Goal: Task Accomplishment & Management: Manage account settings

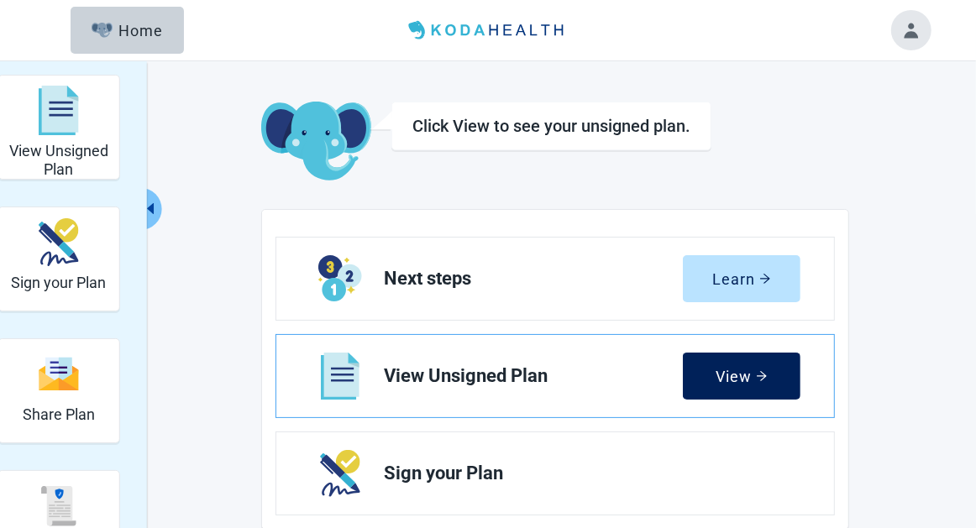
scroll to position [168, 0]
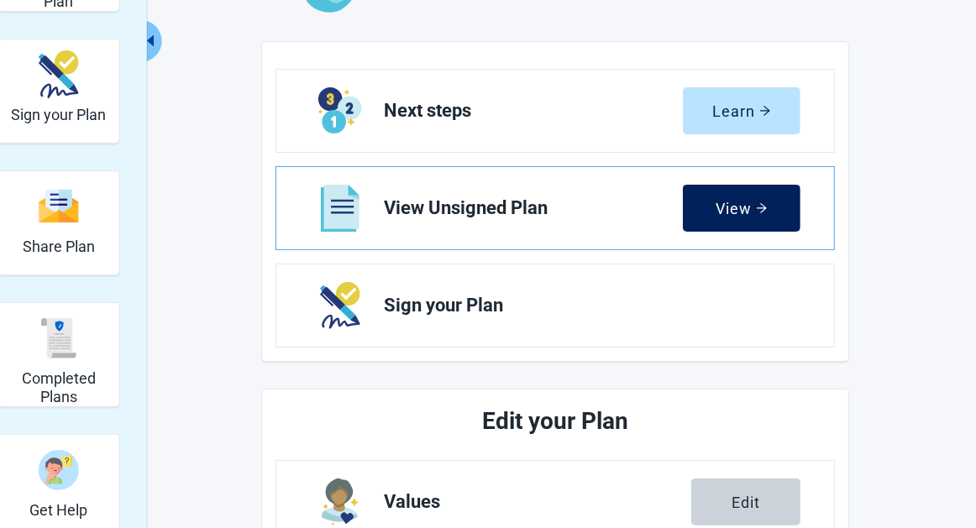
click at [743, 205] on div "View" at bounding box center [741, 208] width 51 height 17
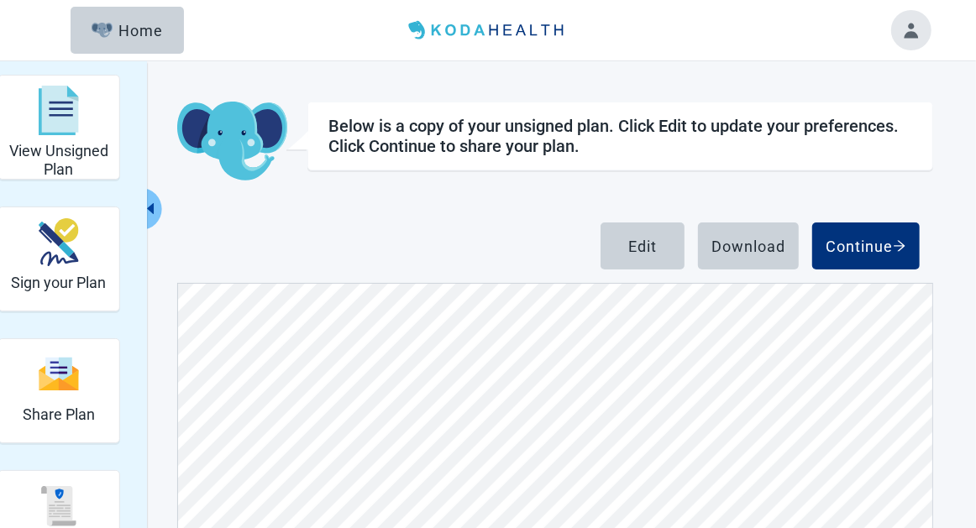
scroll to position [672, 0]
click at [861, 241] on div "Continue" at bounding box center [865, 246] width 81 height 17
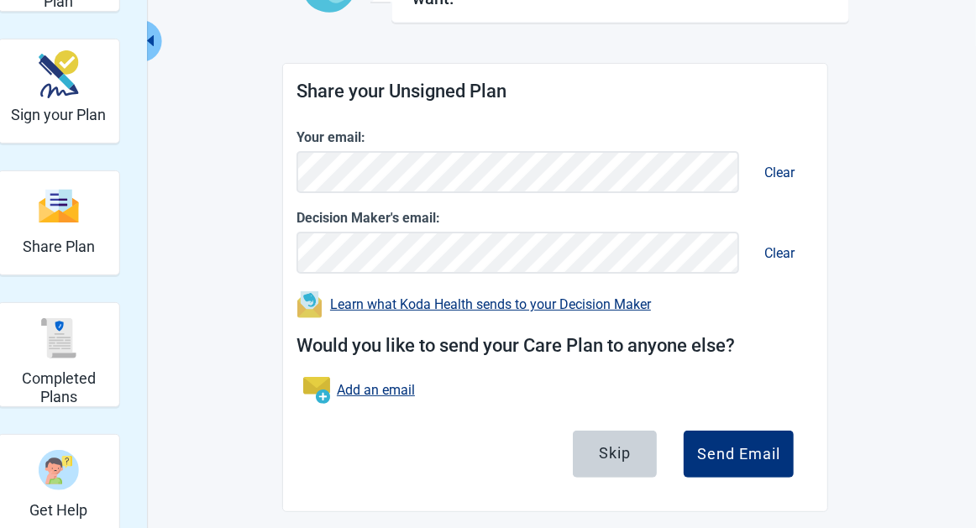
scroll to position [177, 0]
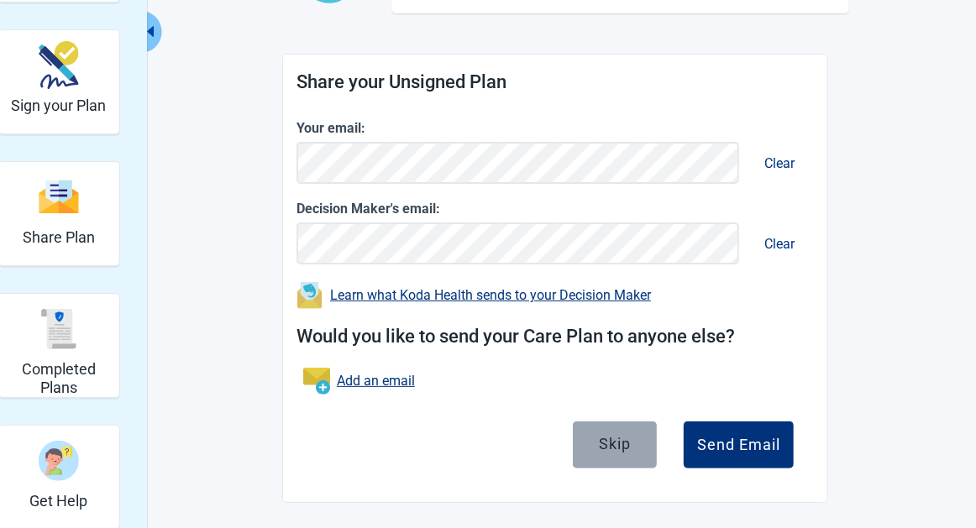
click at [620, 437] on div "Skip" at bounding box center [615, 443] width 32 height 17
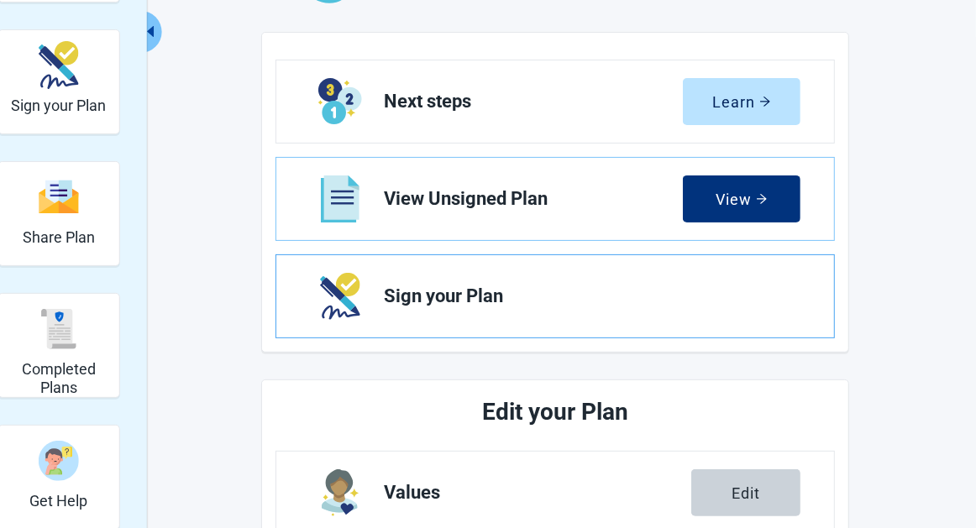
click at [694, 291] on span "Sign your Plan" at bounding box center [585, 296] width 403 height 20
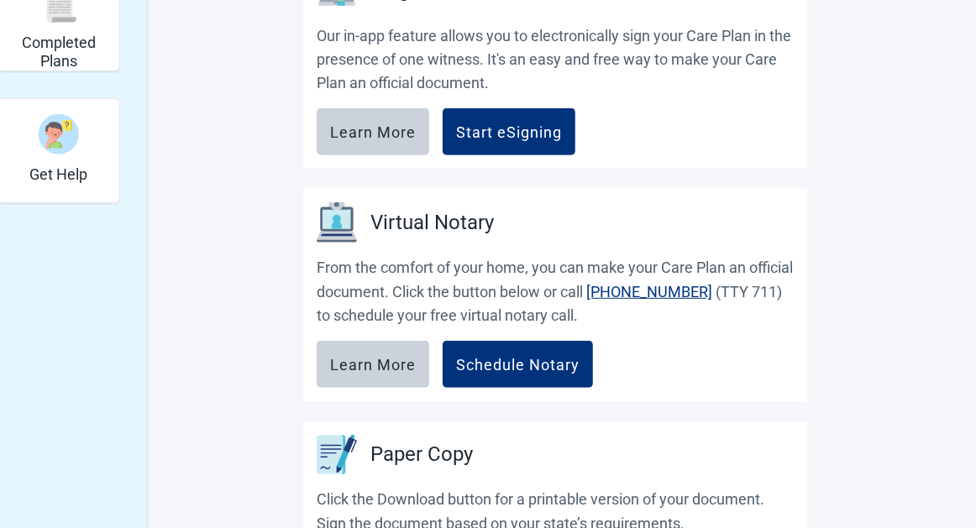
scroll to position [588, 0]
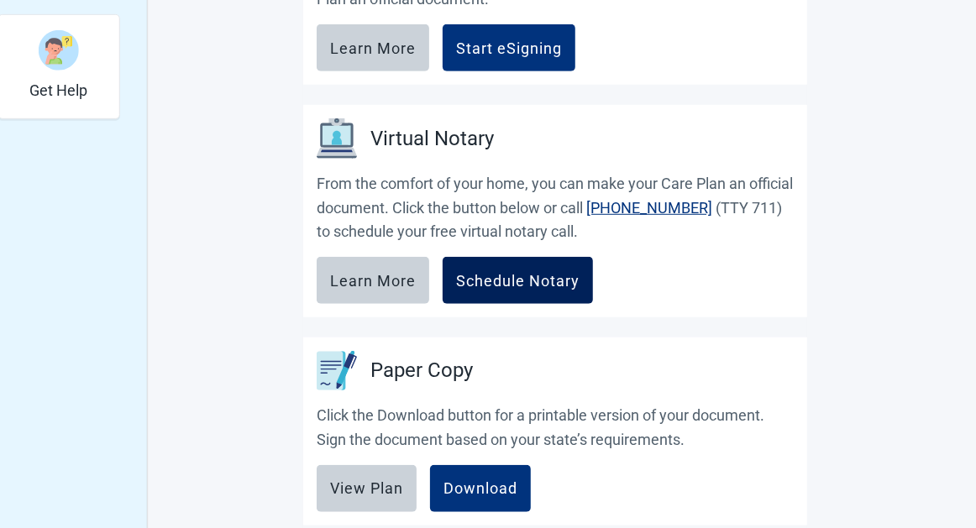
click at [511, 277] on div "Schedule Notary" at bounding box center [517, 280] width 123 height 17
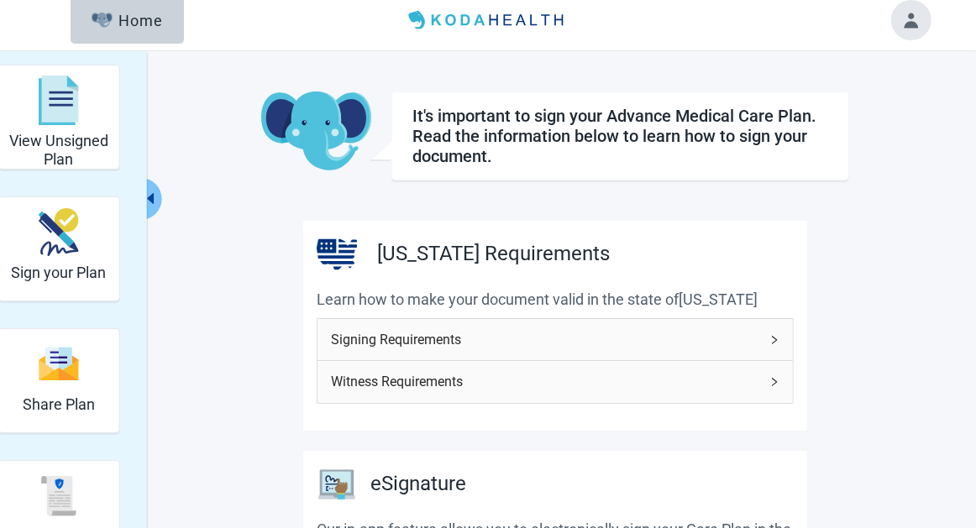
scroll to position [0, 0]
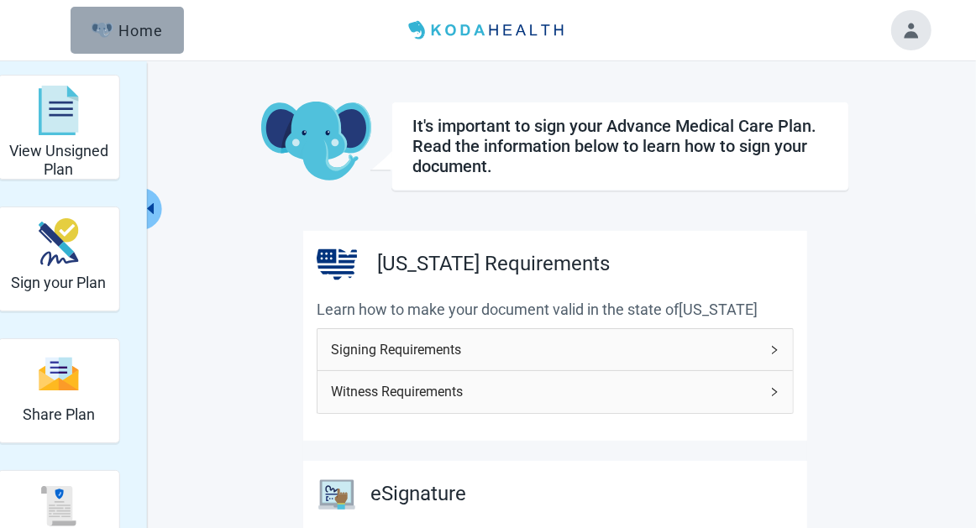
click at [134, 32] on div "Home" at bounding box center [128, 30] width 72 height 17
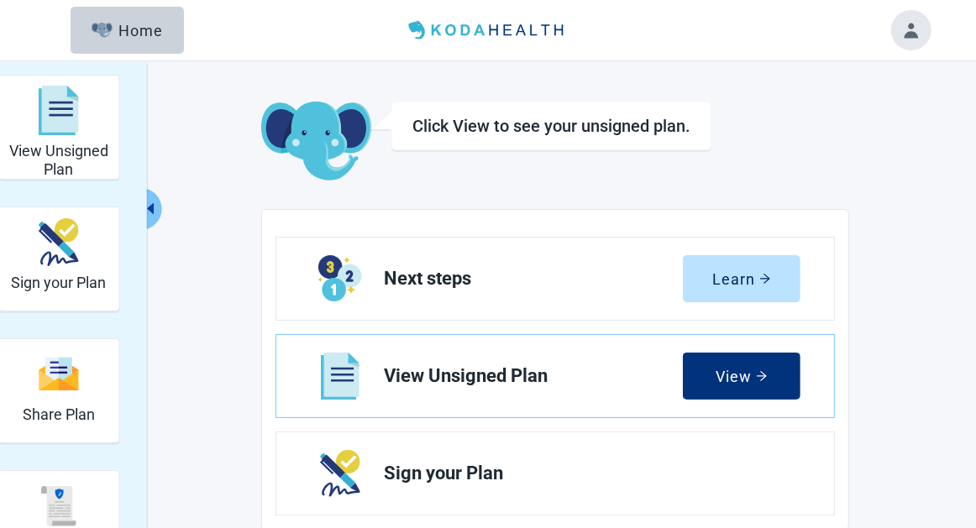
click at [918, 32] on button "Toggle account menu" at bounding box center [911, 30] width 40 height 40
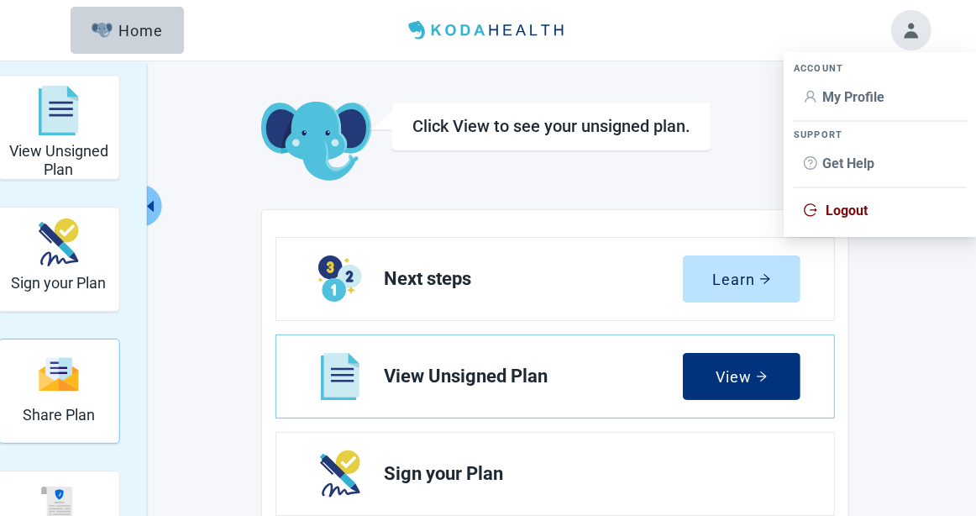
click at [85, 385] on div "Share Plan" at bounding box center [59, 374] width 72 height 63
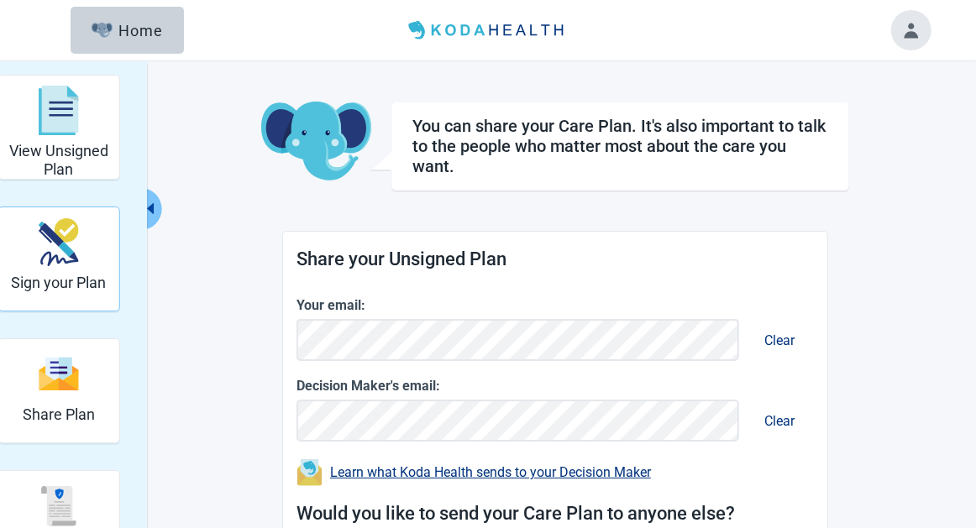
click at [92, 288] on h2 "Sign your Plan" at bounding box center [58, 283] width 95 height 18
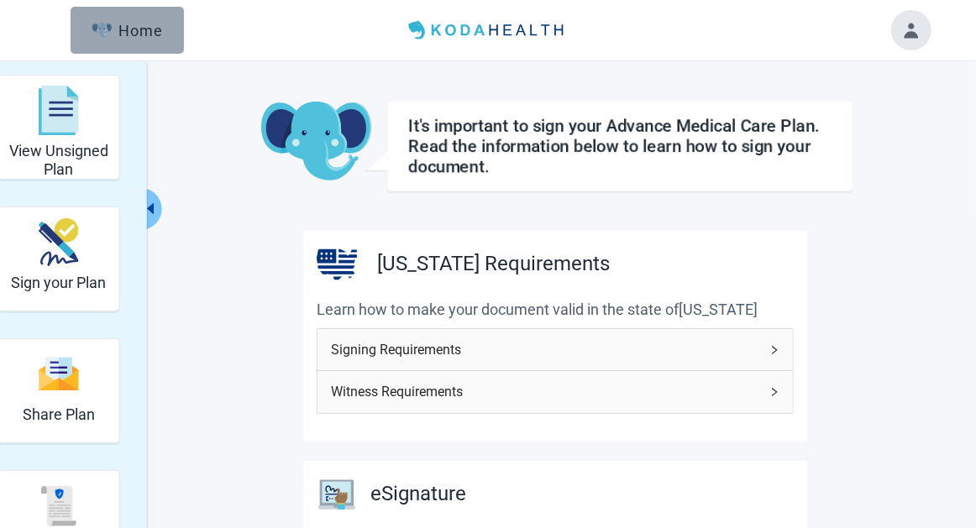
click at [151, 33] on div "Home" at bounding box center [128, 30] width 72 height 17
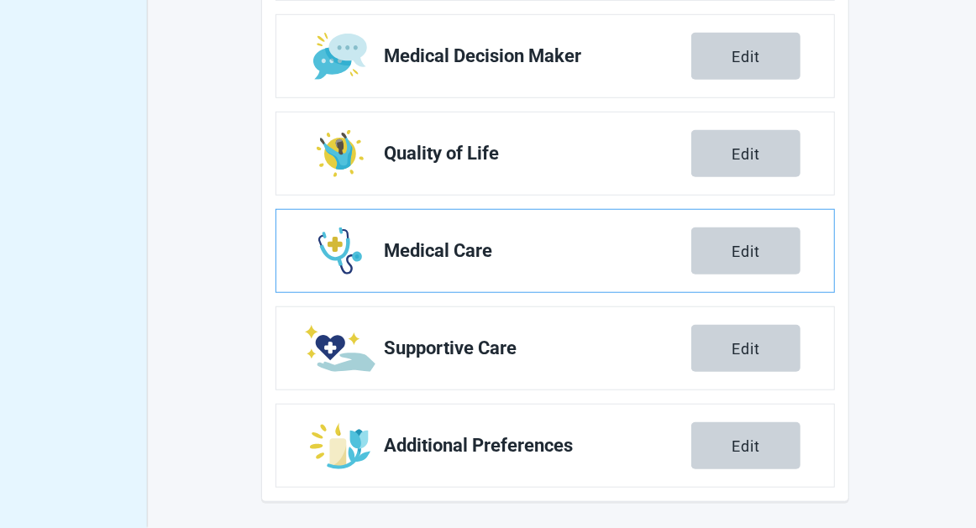
scroll to position [291, 0]
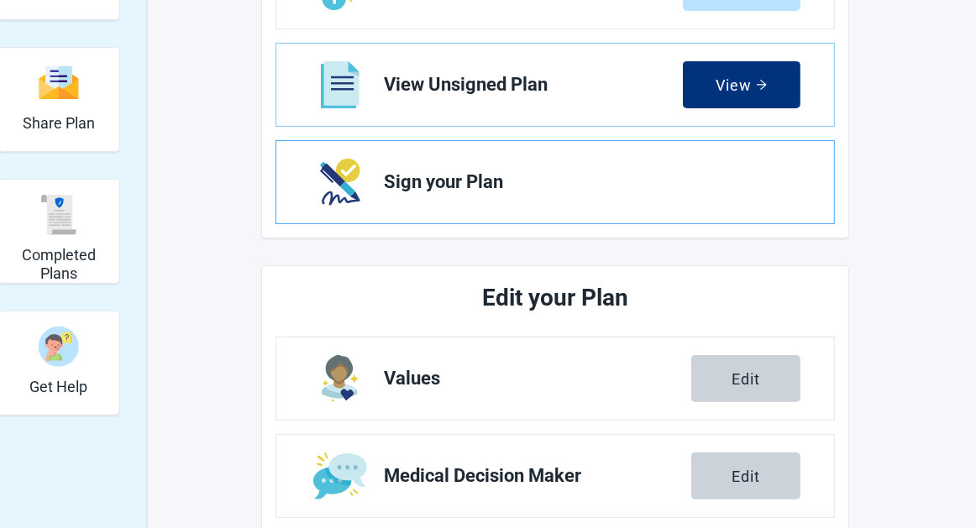
click at [754, 191] on span "Sign your Plan" at bounding box center [585, 182] width 403 height 20
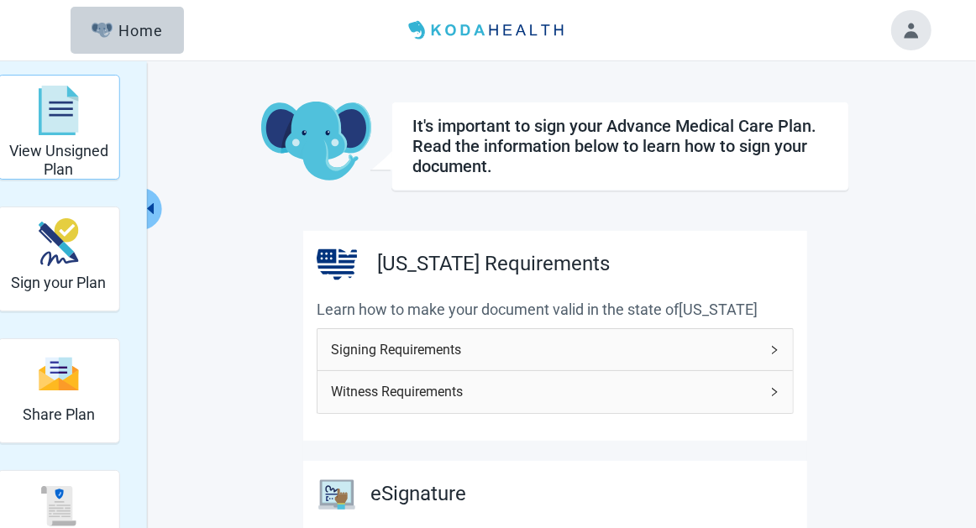
click at [88, 134] on div "View Unsigned Plan" at bounding box center [58, 110] width 107 height 63
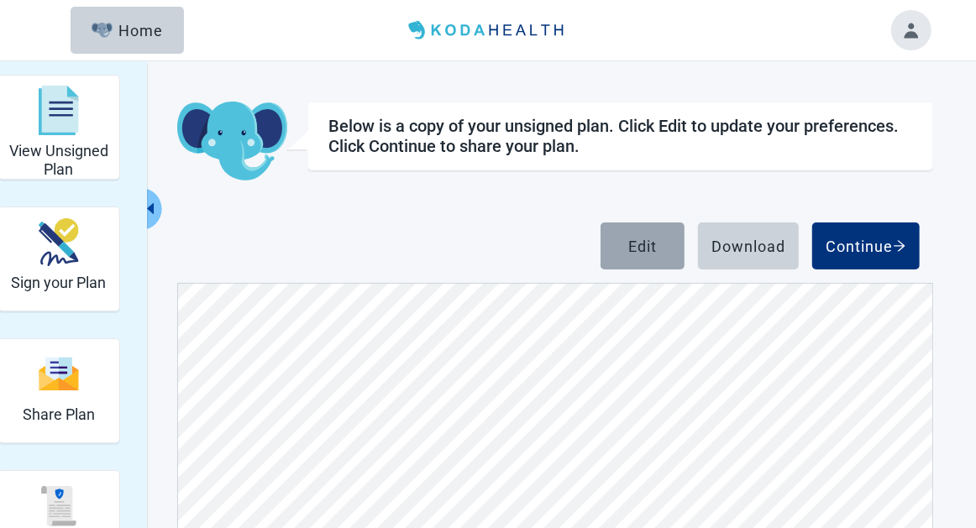
click at [660, 242] on button "Edit" at bounding box center [642, 246] width 84 height 47
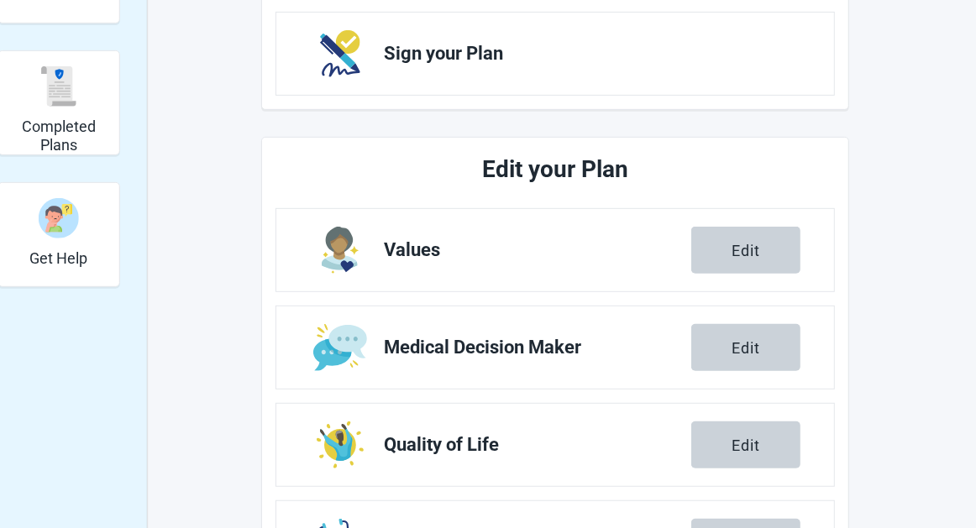
scroll to position [504, 0]
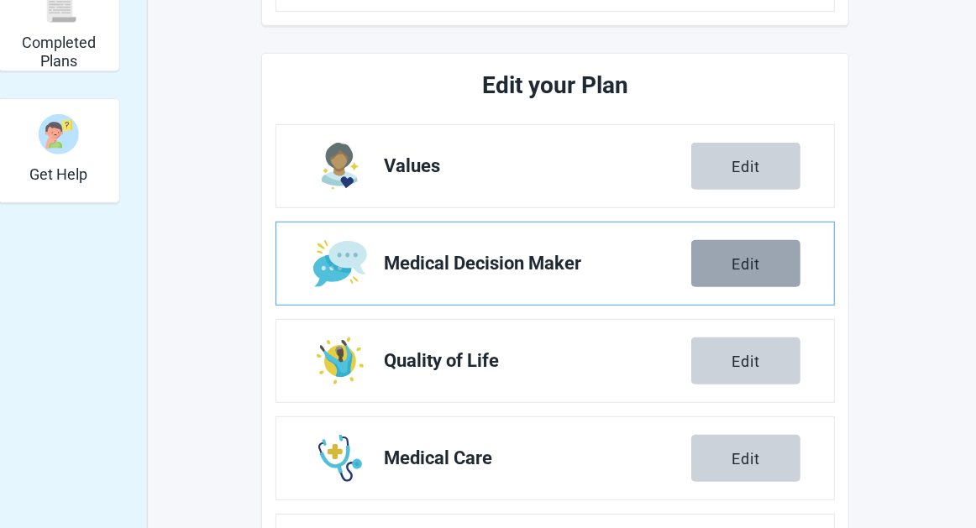
click at [732, 271] on div "Edit" at bounding box center [745, 263] width 29 height 17
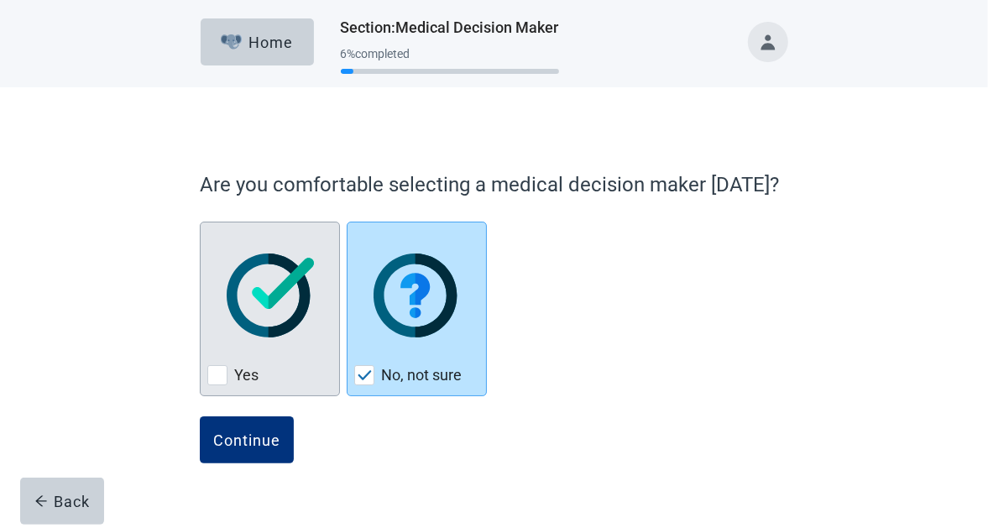
click at [289, 349] on div "Yes, checkbox, not checked" at bounding box center [269, 295] width 125 height 133
click at [201, 223] on input "Yes" at bounding box center [200, 222] width 1 height 1
checkbox input "true"
checkbox input "false"
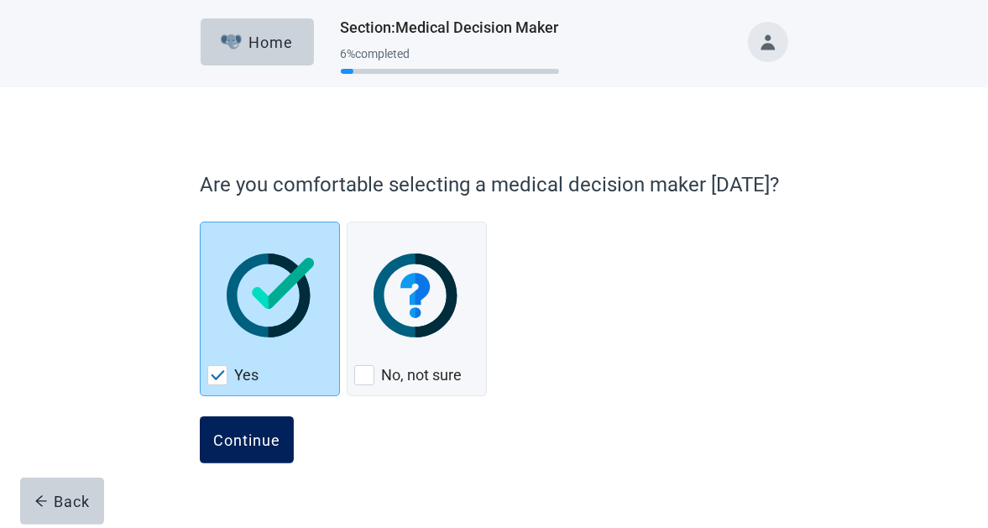
click at [241, 443] on div "Continue" at bounding box center [246, 440] width 67 height 17
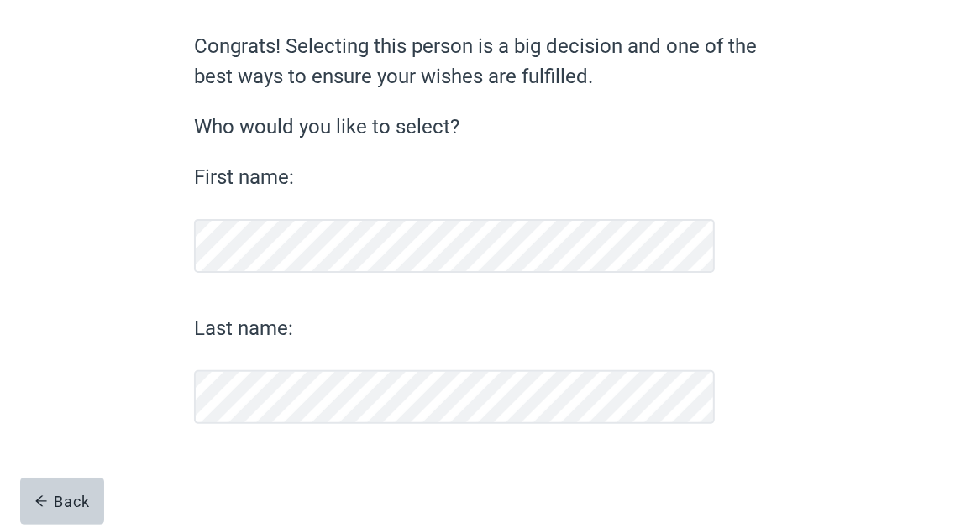
scroll to position [130, 0]
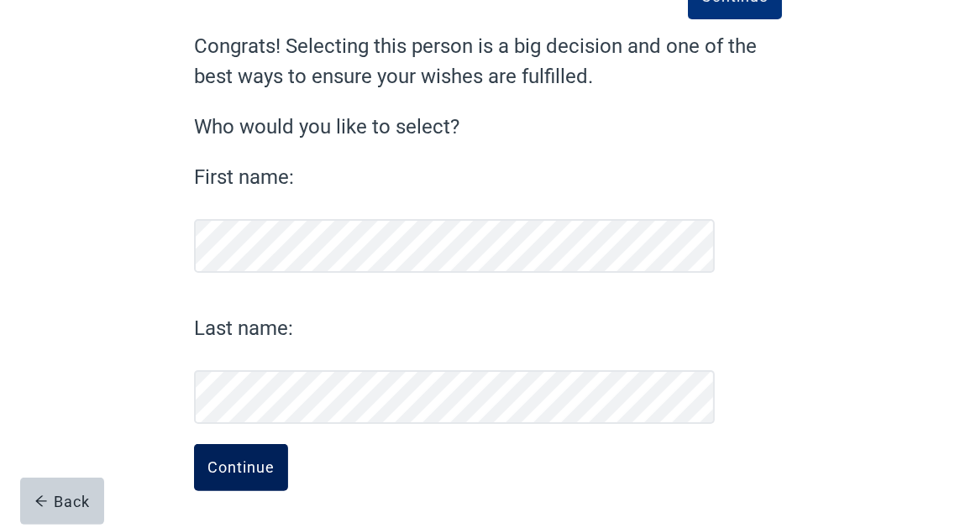
click at [259, 467] on div "Continue" at bounding box center [240, 467] width 67 height 17
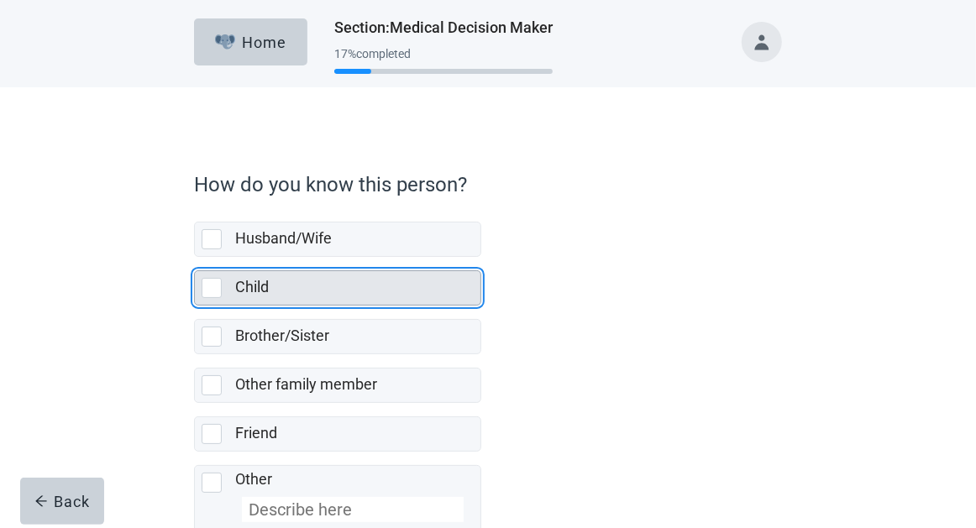
click at [218, 295] on div "Child, checkbox, not selected" at bounding box center [212, 288] width 20 height 20
click at [195, 258] on input "Child" at bounding box center [194, 257] width 1 height 1
checkbox input "true"
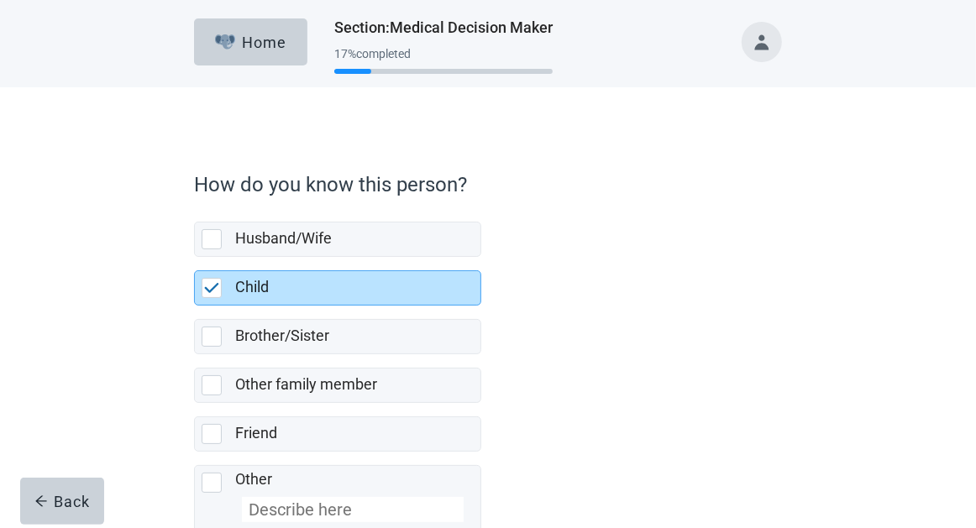
scroll to position [102, 0]
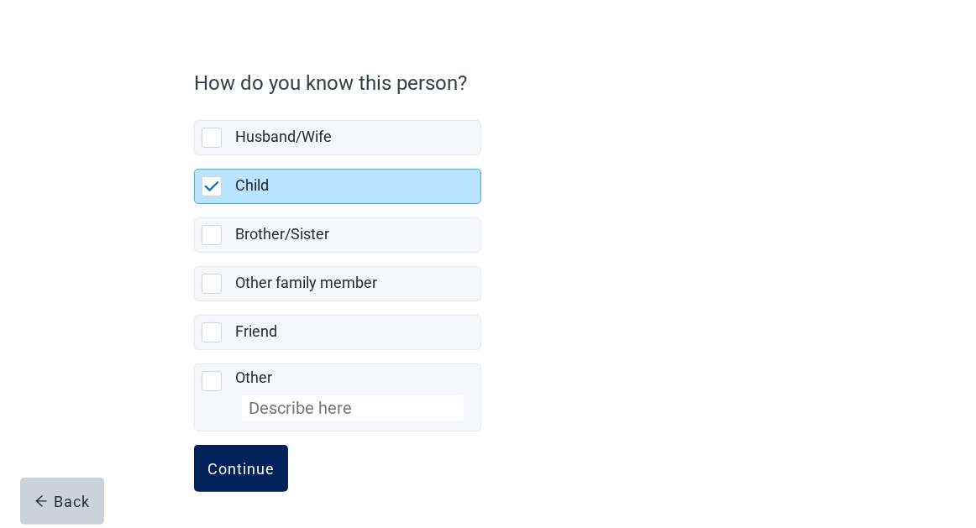
click at [265, 462] on div "Continue" at bounding box center [240, 468] width 67 height 17
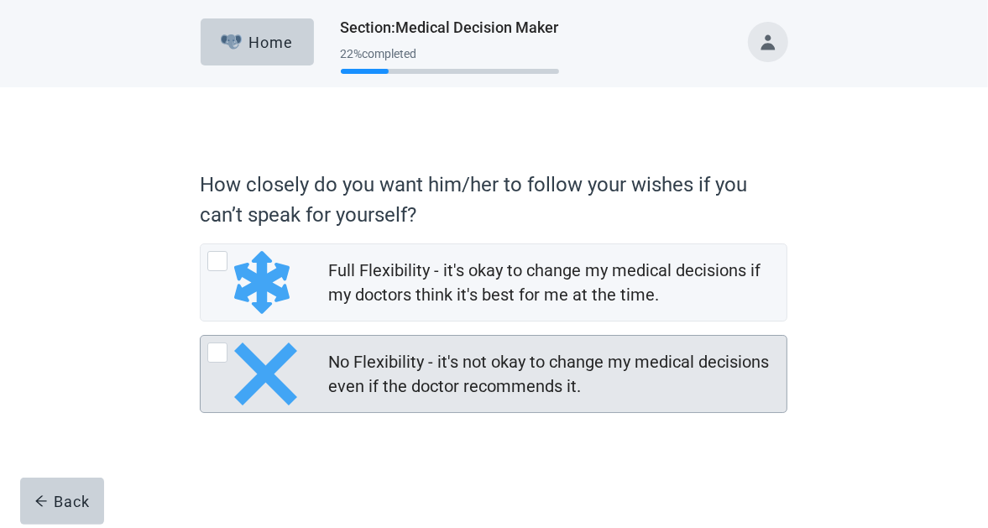
click at [220, 352] on div "No Flexibility - it's not okay to change my medical decisions even if the docto…" at bounding box center [217, 353] width 20 height 20
click at [201, 336] on input "No Flexibility - it's not okay to change my medical decisions even if the docto…" at bounding box center [200, 335] width 1 height 1
radio input "true"
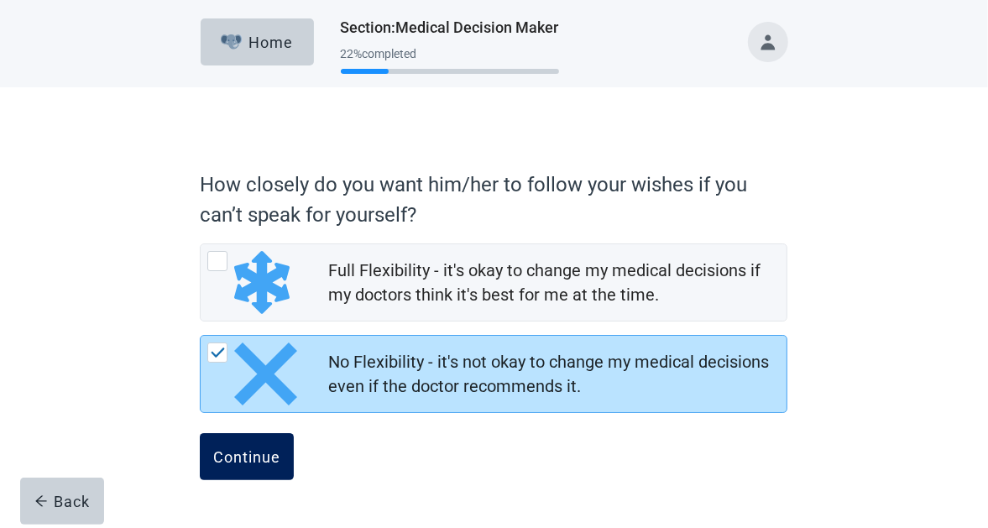
click at [262, 461] on div "Continue" at bounding box center [246, 456] width 67 height 17
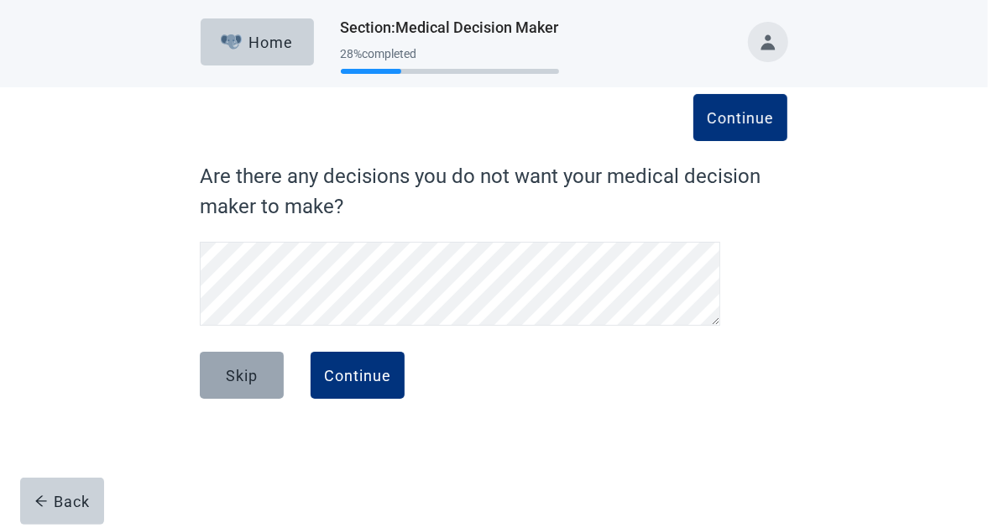
click at [254, 374] on div "Skip" at bounding box center [242, 375] width 32 height 17
click at [218, 367] on button "Skip" at bounding box center [242, 375] width 84 height 47
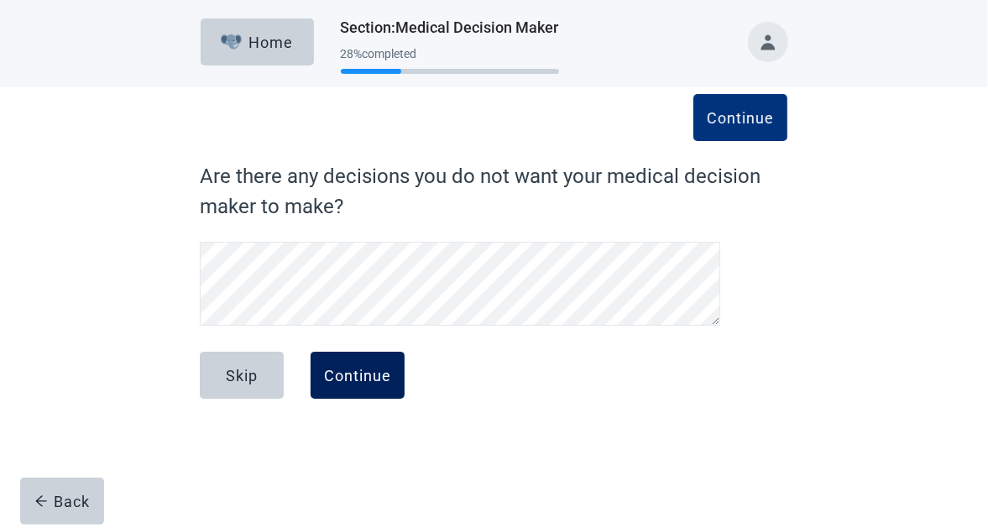
click at [362, 381] on div "Continue" at bounding box center [357, 375] width 67 height 17
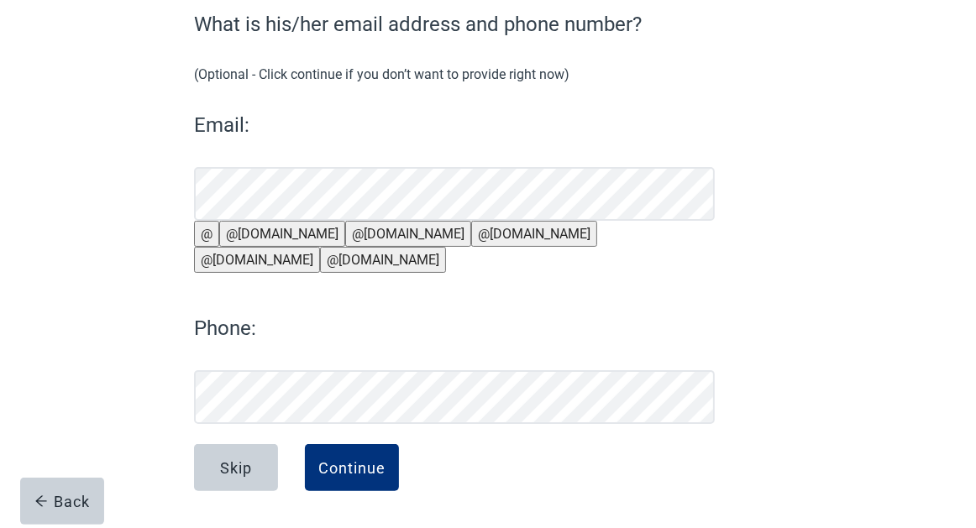
scroll to position [182, 0]
click at [361, 475] on div "Continue" at bounding box center [351, 467] width 67 height 17
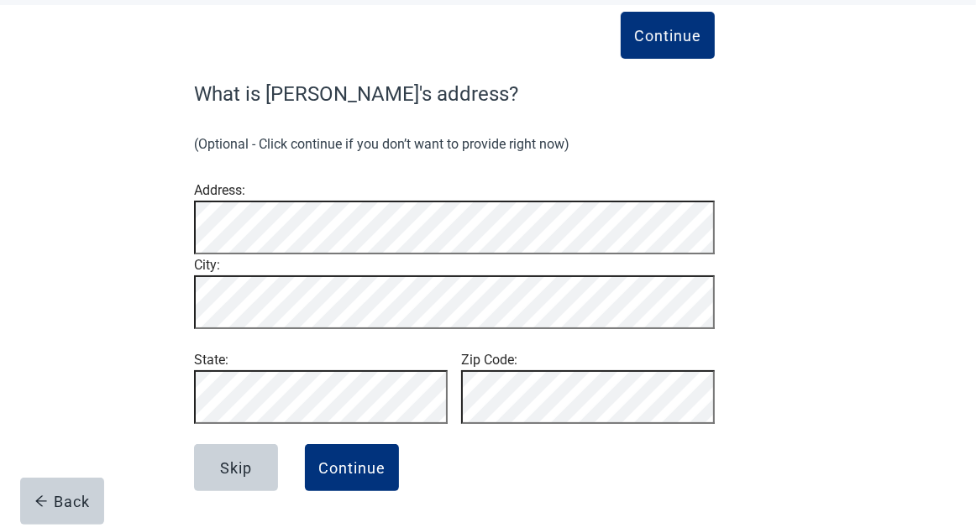
scroll to position [125, 0]
click at [372, 464] on div "Continue" at bounding box center [351, 467] width 67 height 17
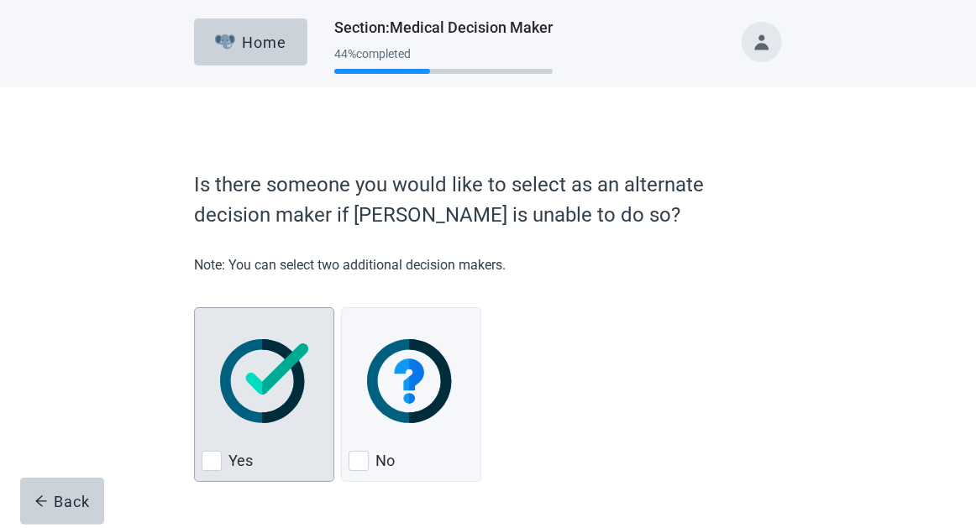
drag, startPoint x: 214, startPoint y: 443, endPoint x: 240, endPoint y: 439, distance: 26.2
click at [215, 451] on div "Yes, checkbox, not checked" at bounding box center [212, 461] width 20 height 20
click at [195, 308] on input "Yes" at bounding box center [194, 307] width 1 height 1
checkbox input "true"
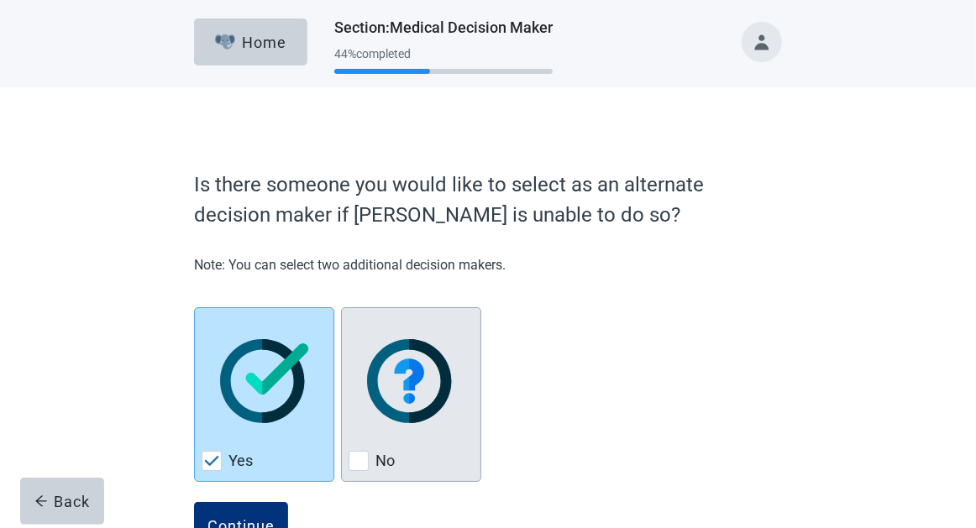
scroll to position [42, 0]
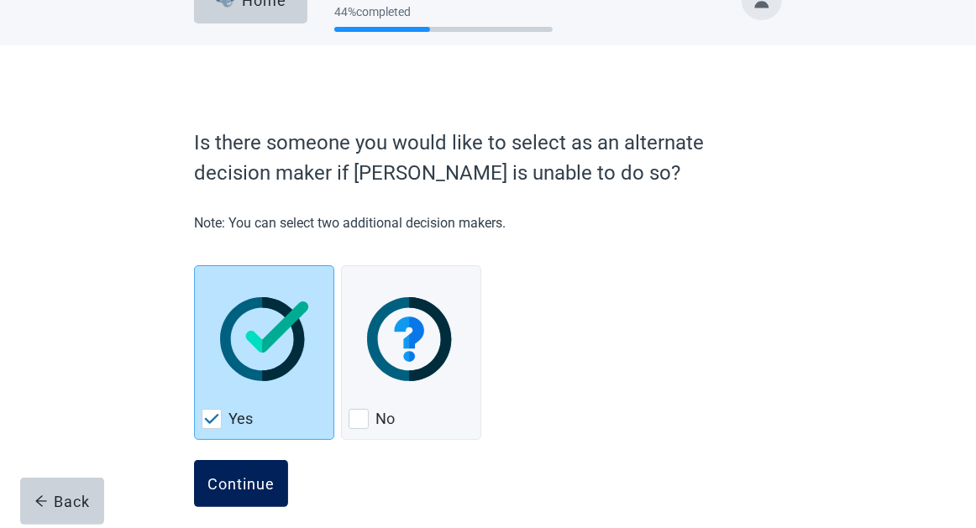
click at [267, 475] on div "Continue" at bounding box center [240, 483] width 67 height 17
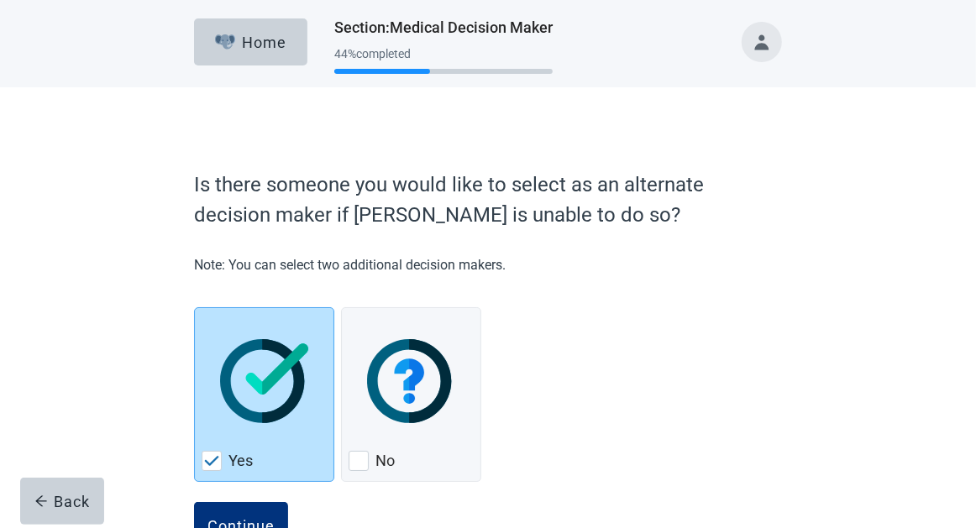
scroll to position [42, 0]
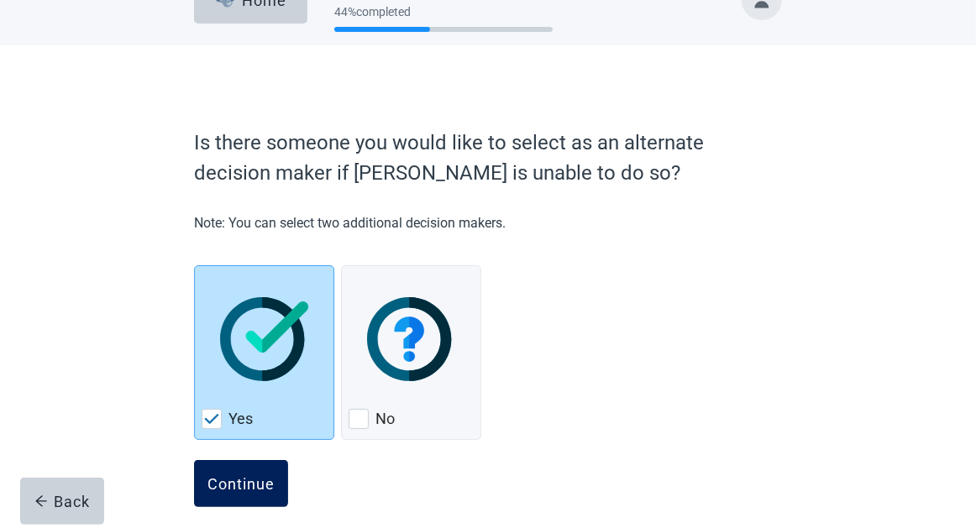
click at [258, 475] on div "Continue" at bounding box center [240, 483] width 67 height 17
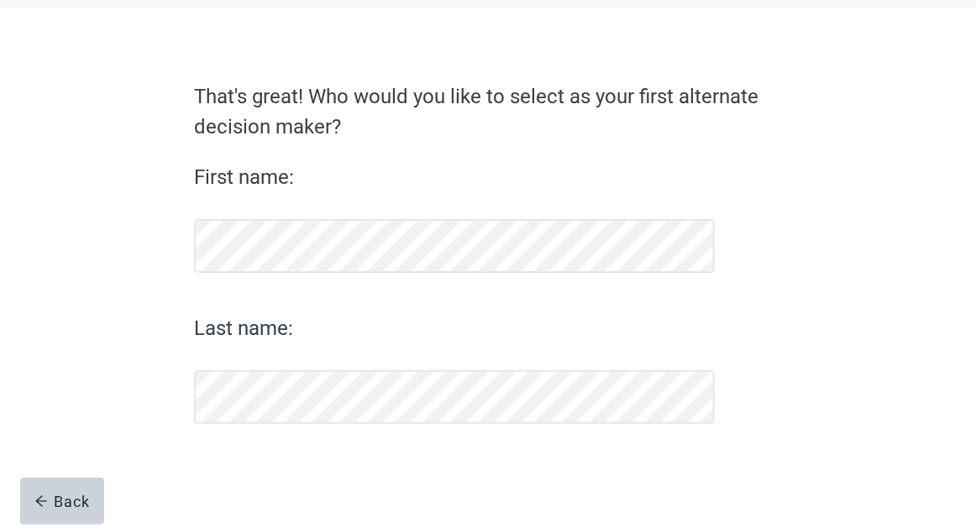
scroll to position [80, 0]
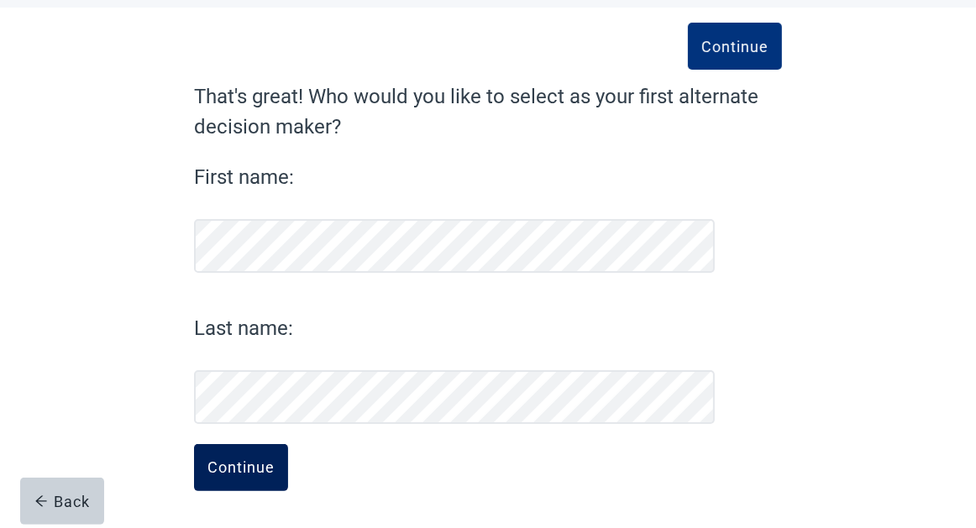
click at [256, 460] on div "Continue" at bounding box center [240, 467] width 67 height 17
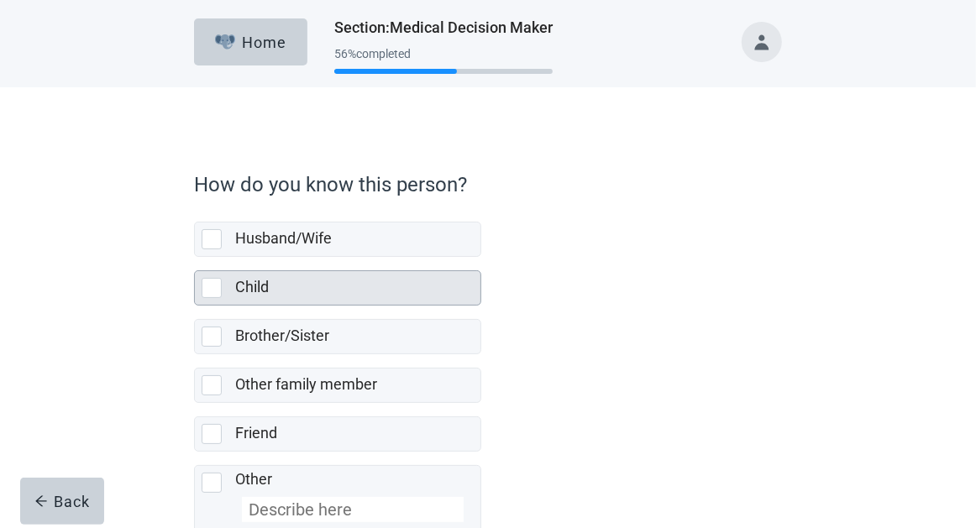
click at [217, 292] on div "Child, checkbox, not selected" at bounding box center [212, 288] width 20 height 20
click at [195, 258] on input "Child" at bounding box center [194, 257] width 1 height 1
checkbox input "true"
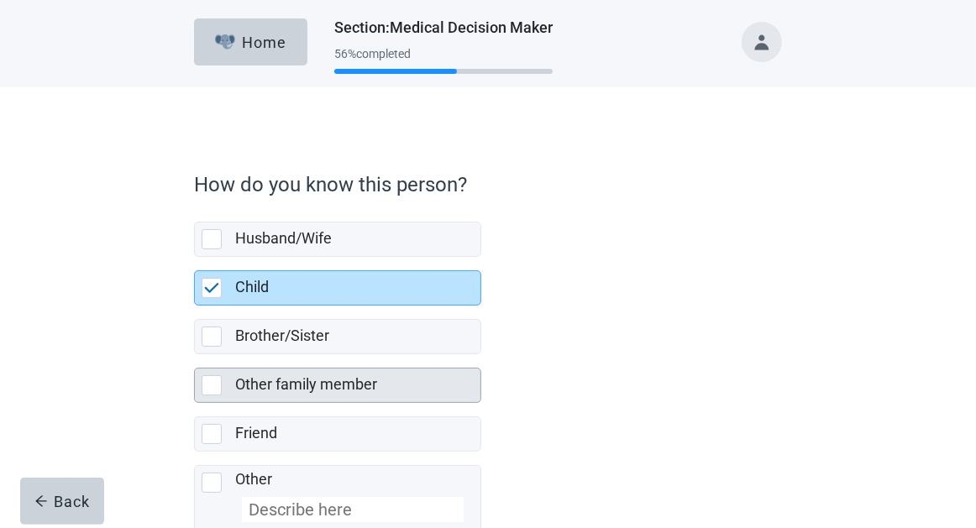
scroll to position [102, 0]
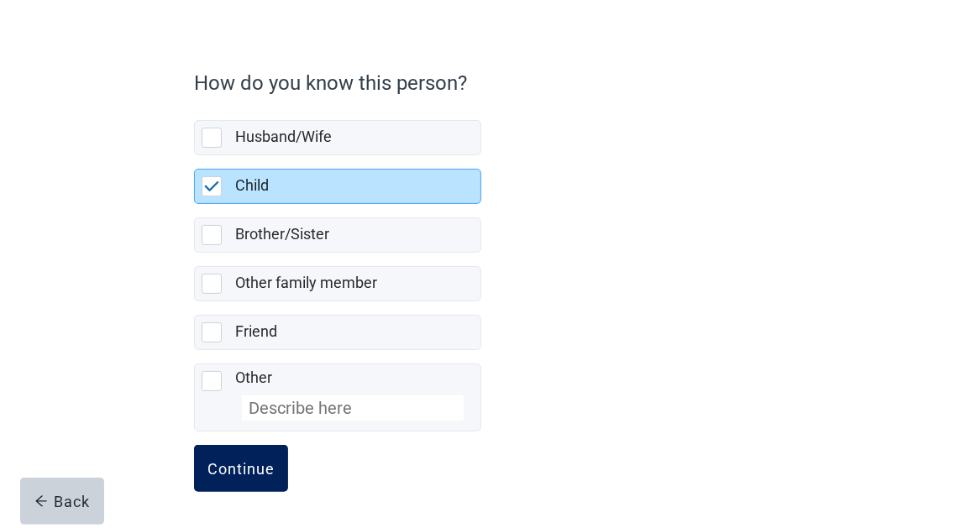
click at [256, 474] on div "Continue" at bounding box center [240, 468] width 67 height 17
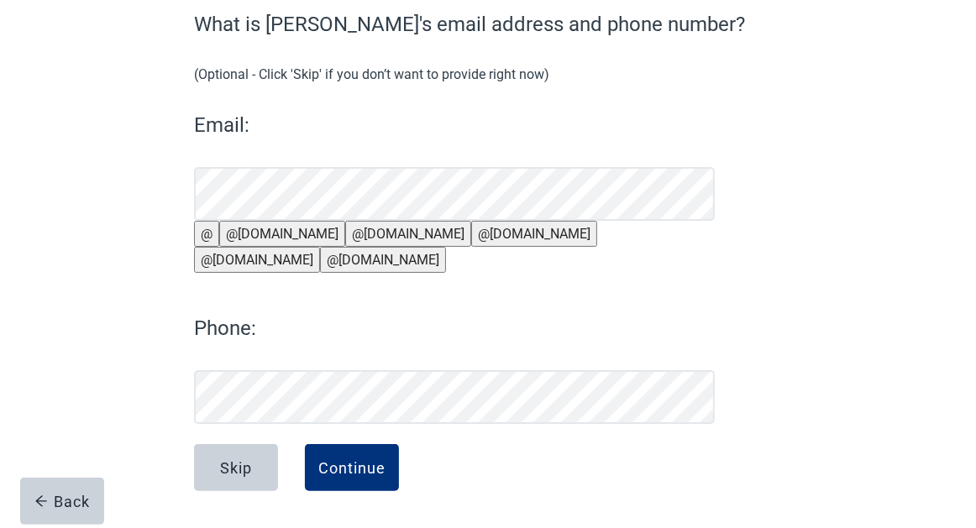
scroll to position [182, 0]
click at [360, 465] on div "Continue" at bounding box center [351, 467] width 67 height 17
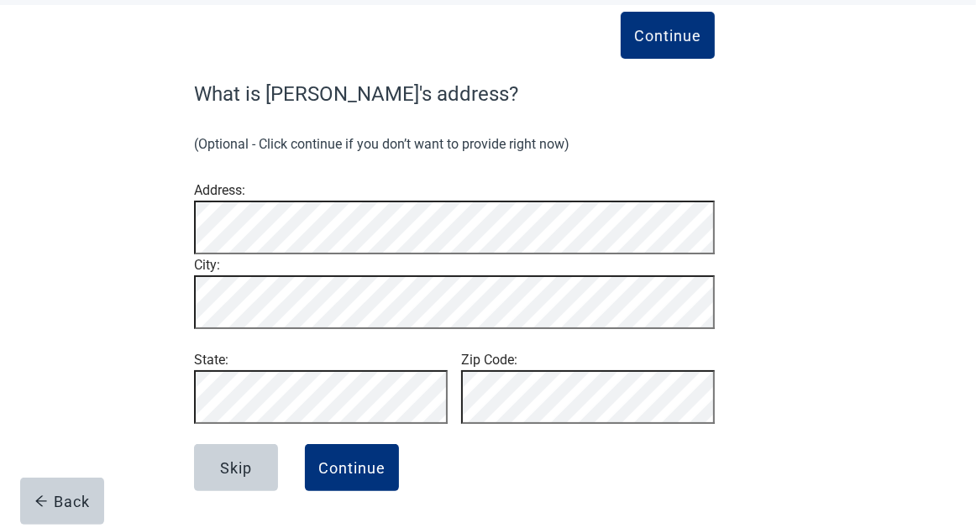
scroll to position [125, 0]
click at [360, 468] on div "Continue" at bounding box center [351, 467] width 67 height 17
click at [381, 469] on div "Continue" at bounding box center [351, 467] width 67 height 17
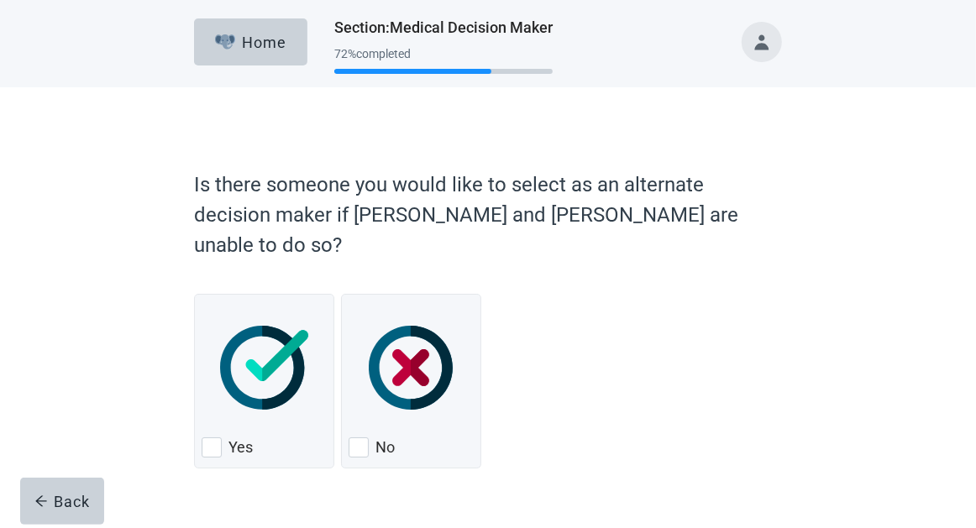
scroll to position [13, 0]
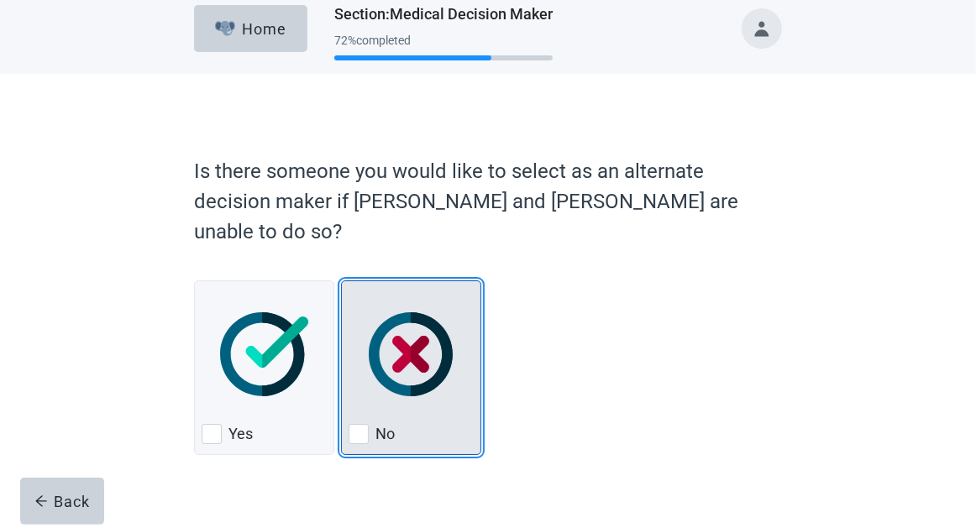
click at [359, 424] on div "No, checkbox, not checked" at bounding box center [358, 434] width 20 height 20
click at [342, 281] on input "No" at bounding box center [341, 280] width 1 height 1
checkbox input "true"
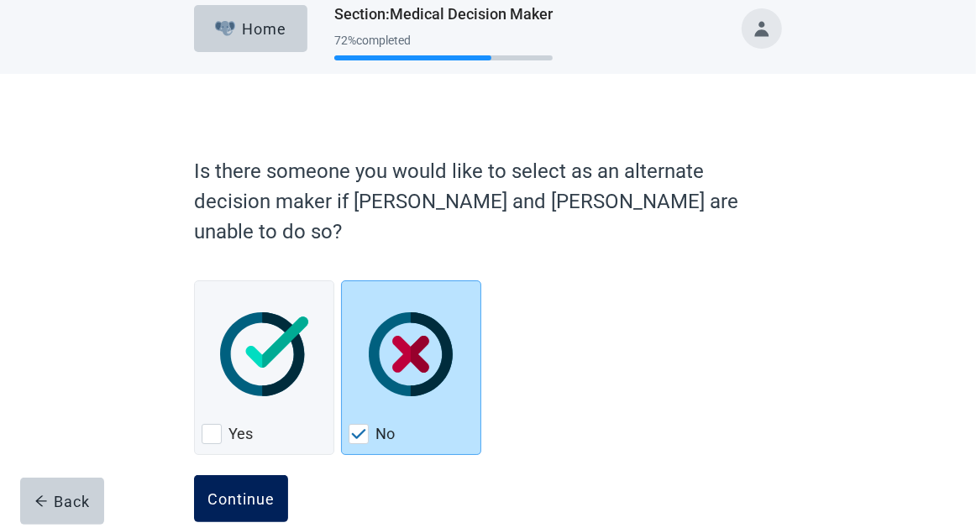
click at [262, 490] on div "Continue" at bounding box center [240, 498] width 67 height 17
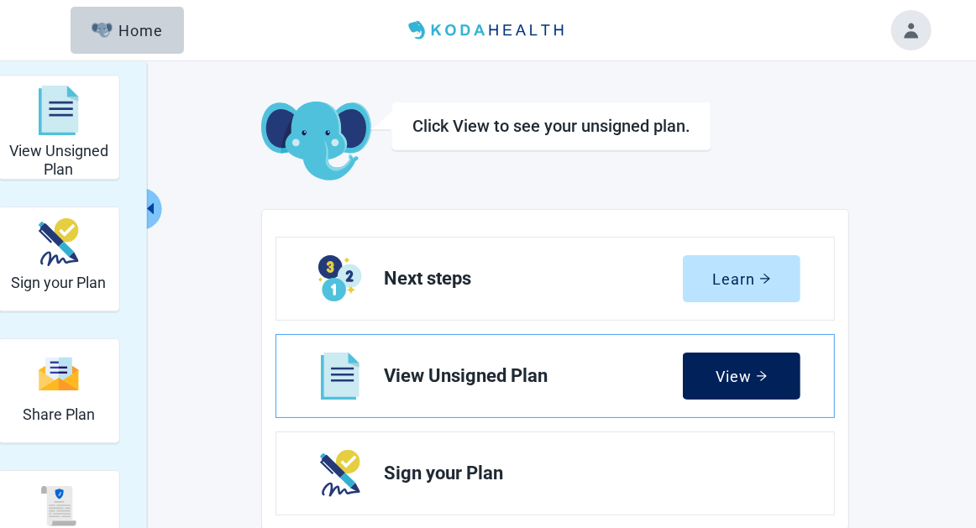
click at [740, 369] on div "View" at bounding box center [741, 376] width 51 height 17
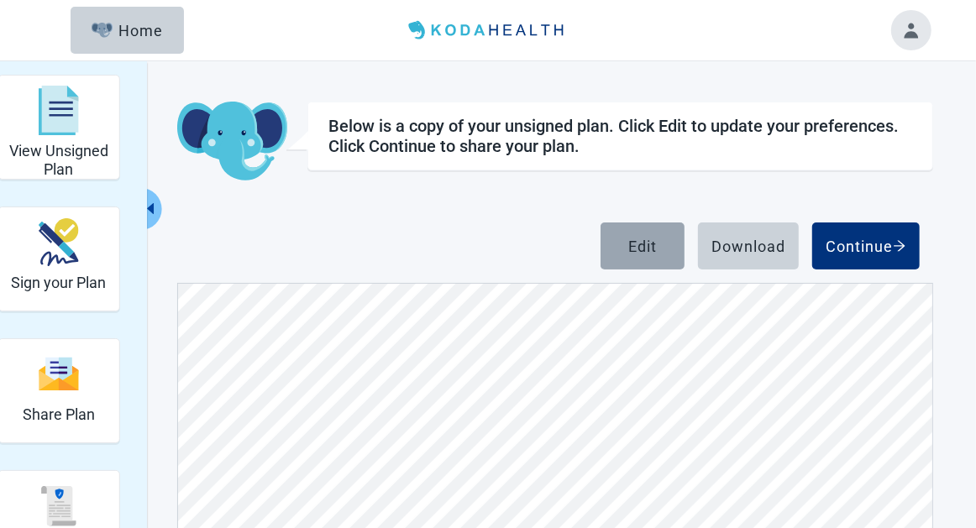
click at [646, 249] on div "Edit" at bounding box center [642, 246] width 29 height 17
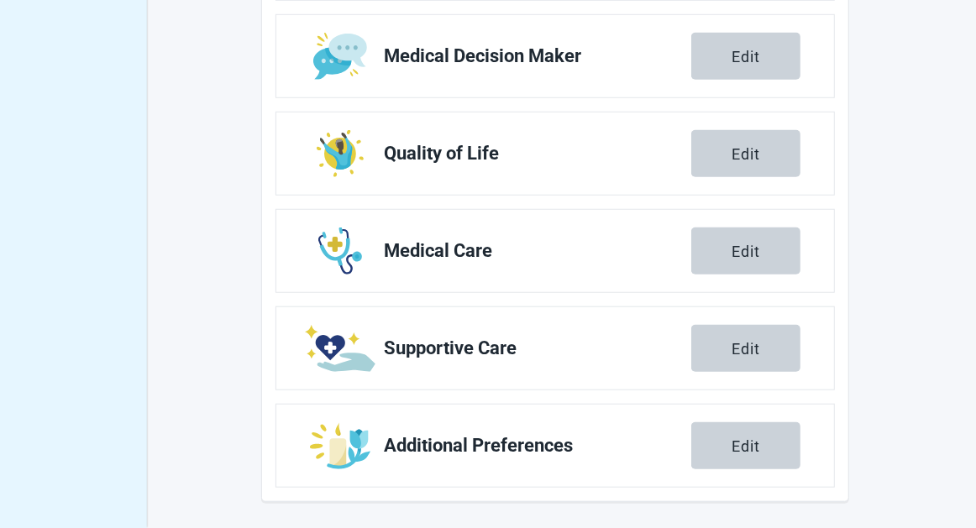
scroll to position [459, 0]
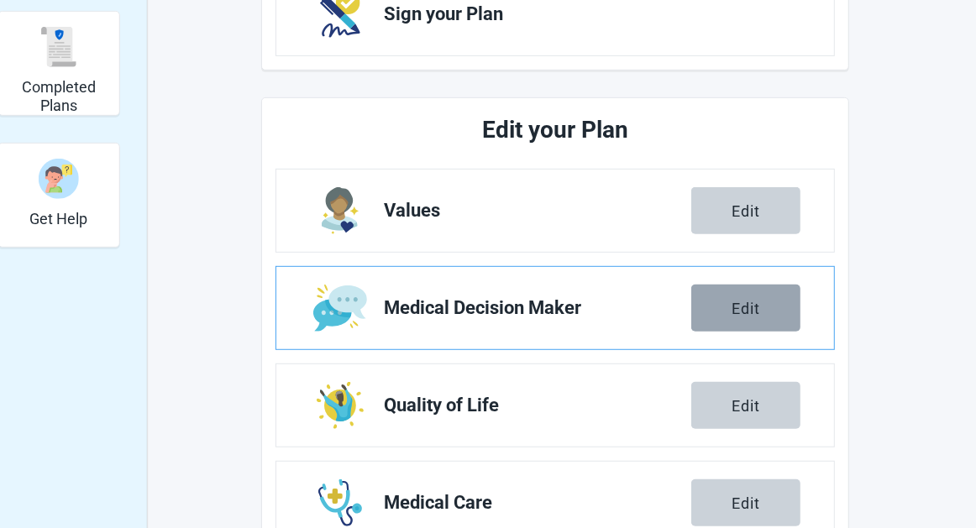
click at [730, 309] on button "Edit" at bounding box center [745, 308] width 109 height 47
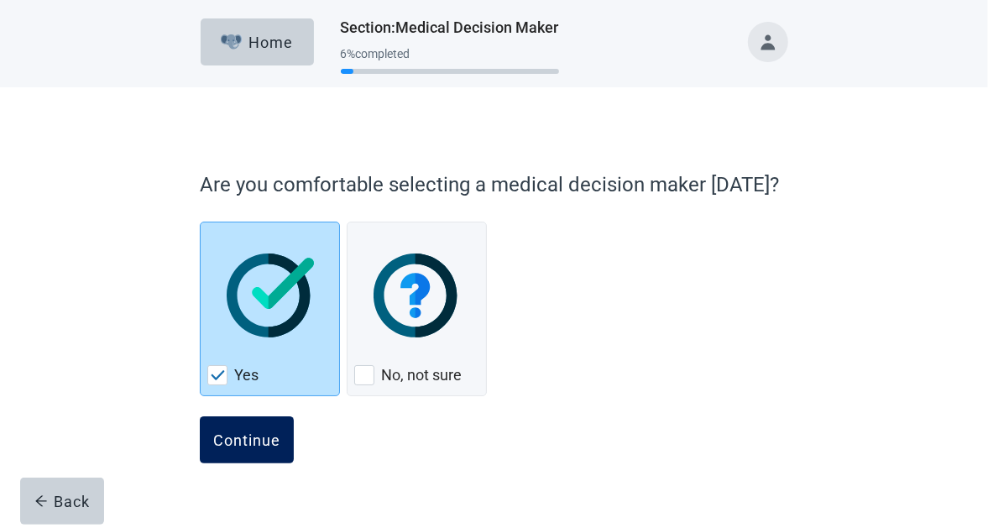
click at [249, 441] on div "Continue" at bounding box center [246, 440] width 67 height 17
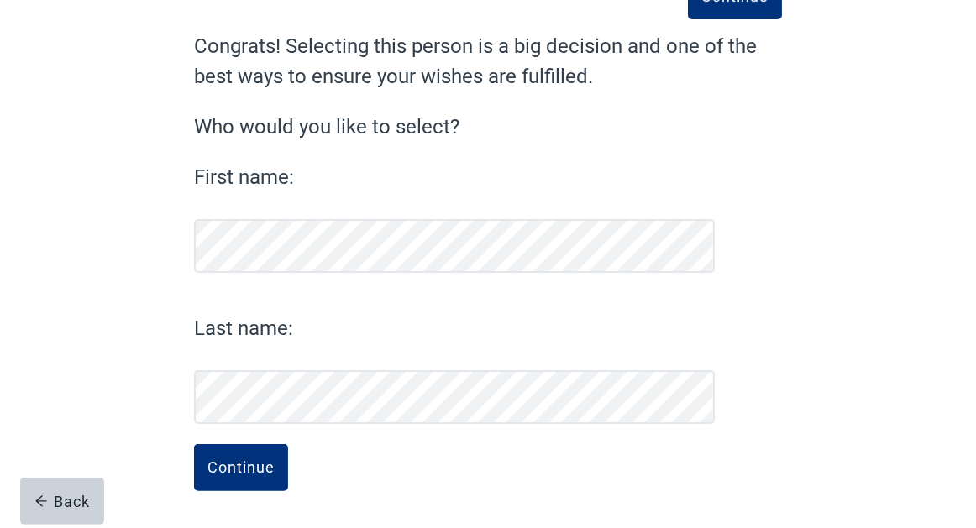
scroll to position [130, 0]
click at [256, 469] on div "Continue" at bounding box center [240, 467] width 67 height 17
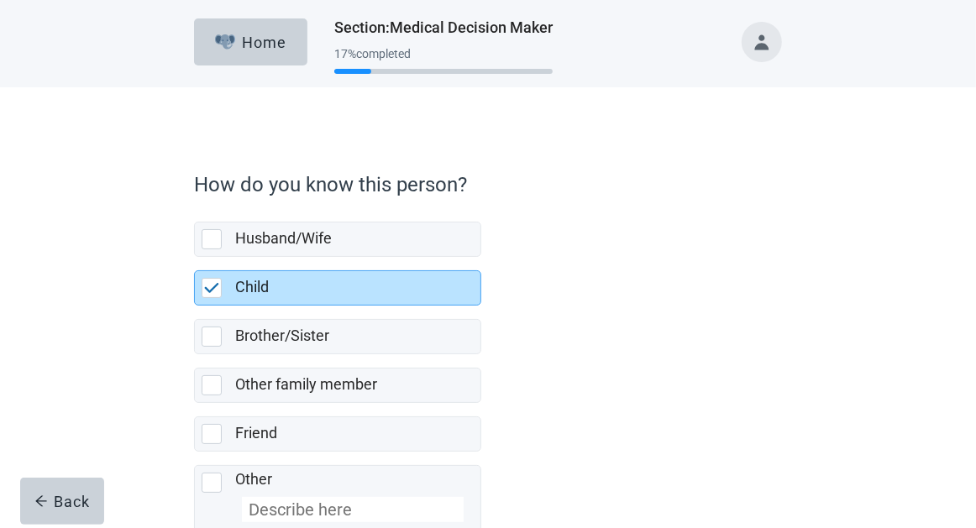
scroll to position [102, 0]
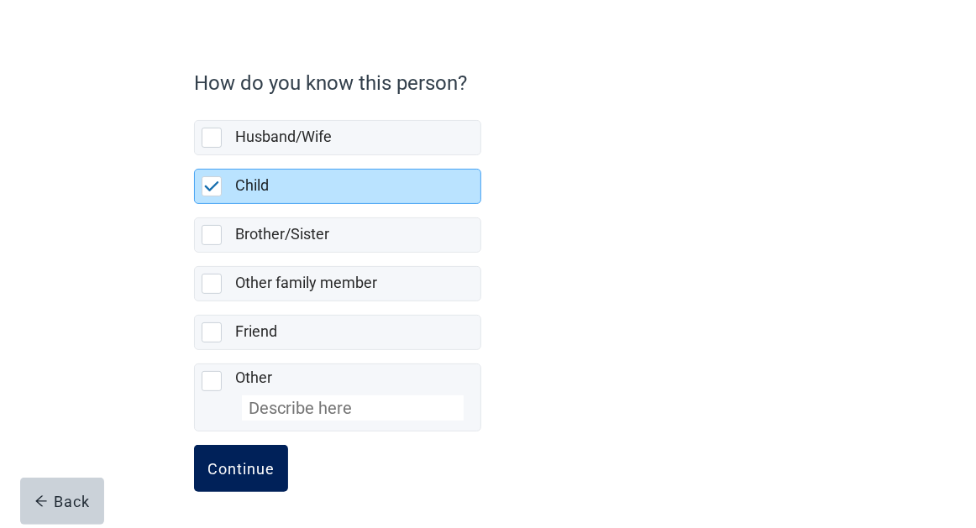
click at [244, 460] on div "Continue" at bounding box center [240, 468] width 67 height 17
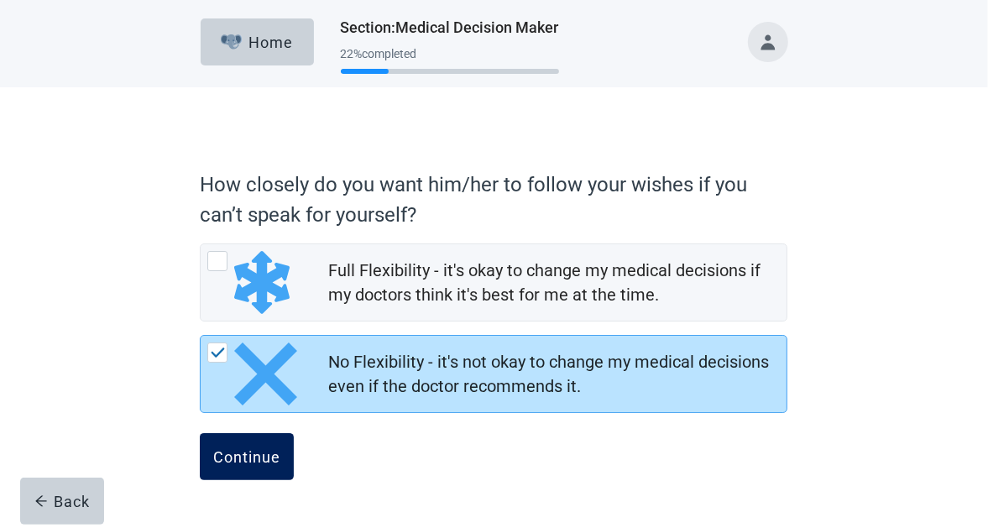
click at [261, 459] on div "Continue" at bounding box center [246, 456] width 67 height 17
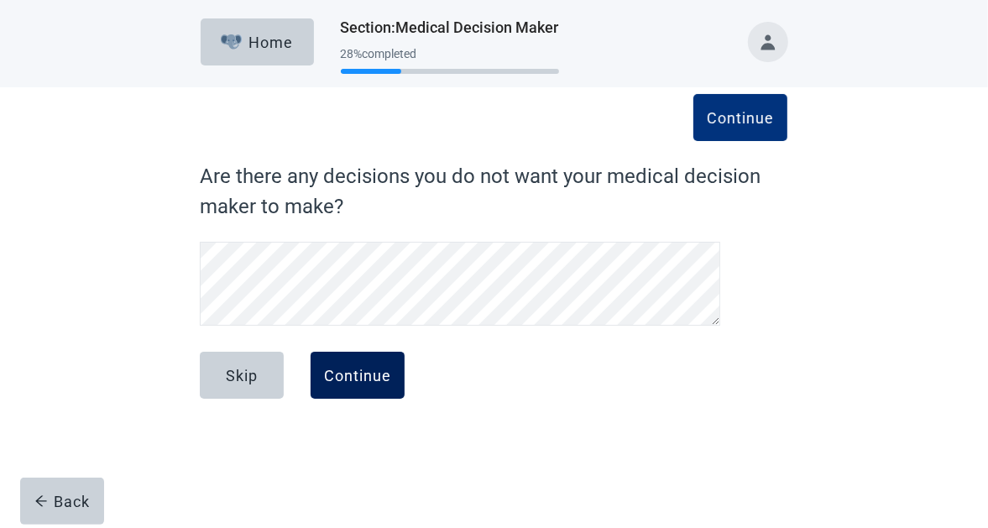
click at [369, 373] on div "Continue" at bounding box center [357, 375] width 67 height 17
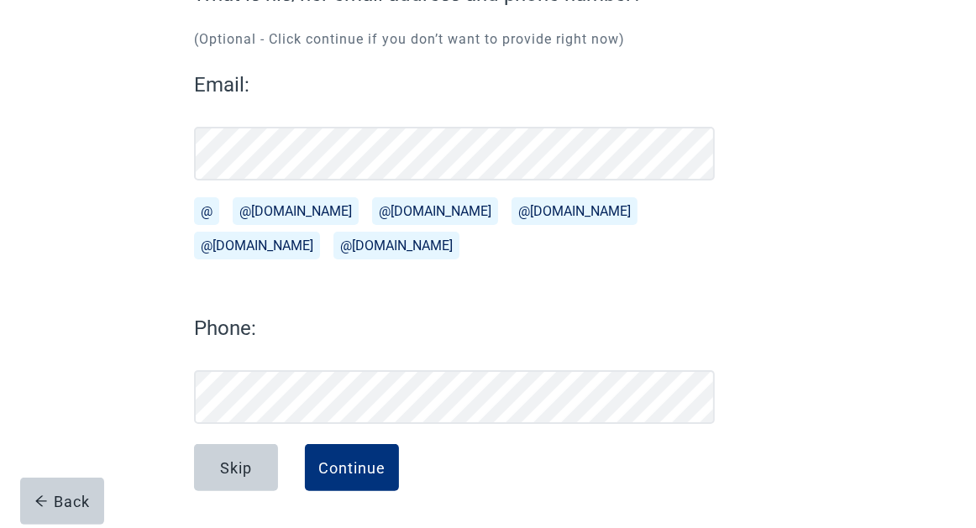
scroll to position [182, 0]
click at [368, 474] on div "Continue" at bounding box center [351, 467] width 67 height 17
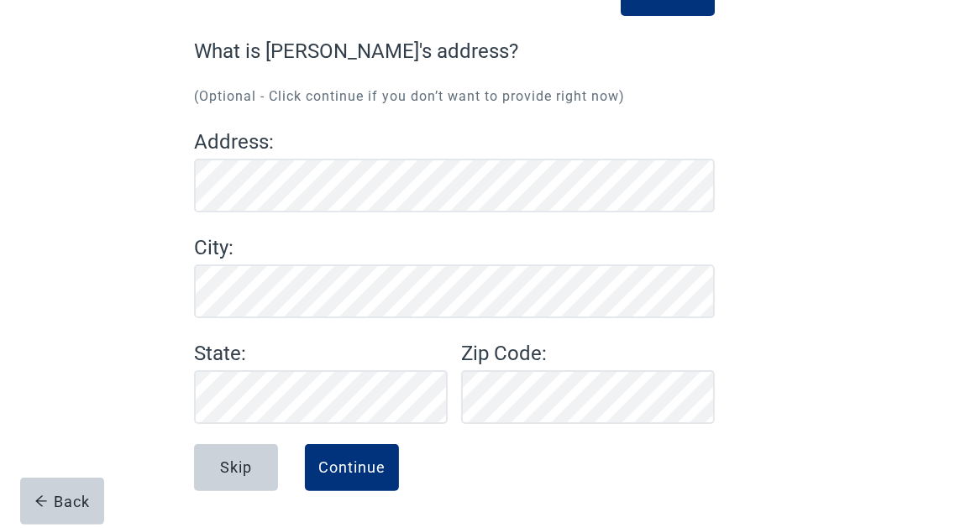
scroll to position [125, 0]
click at [366, 474] on div "Continue" at bounding box center [351, 467] width 67 height 17
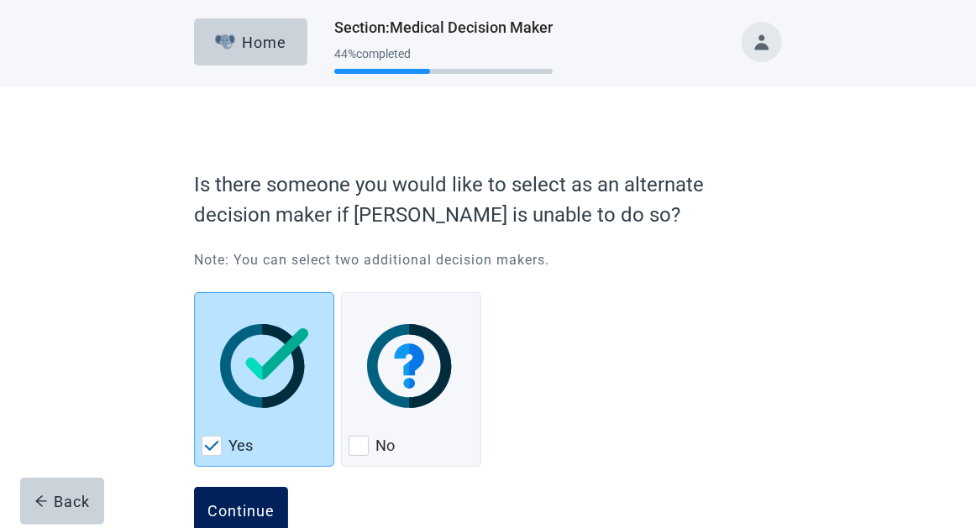
click at [247, 511] on div "Continue" at bounding box center [240, 510] width 67 height 17
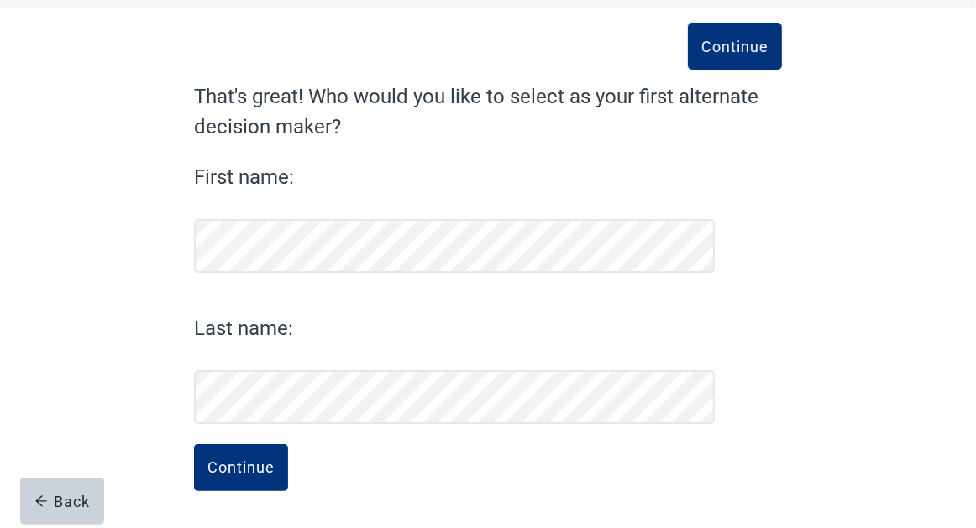
scroll to position [80, 0]
click at [263, 470] on div "Continue" at bounding box center [240, 467] width 67 height 17
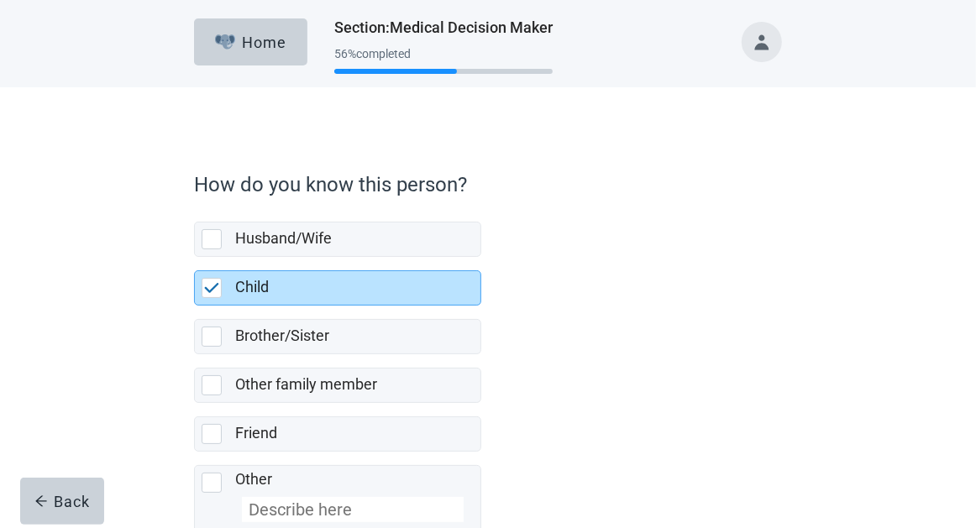
scroll to position [102, 0]
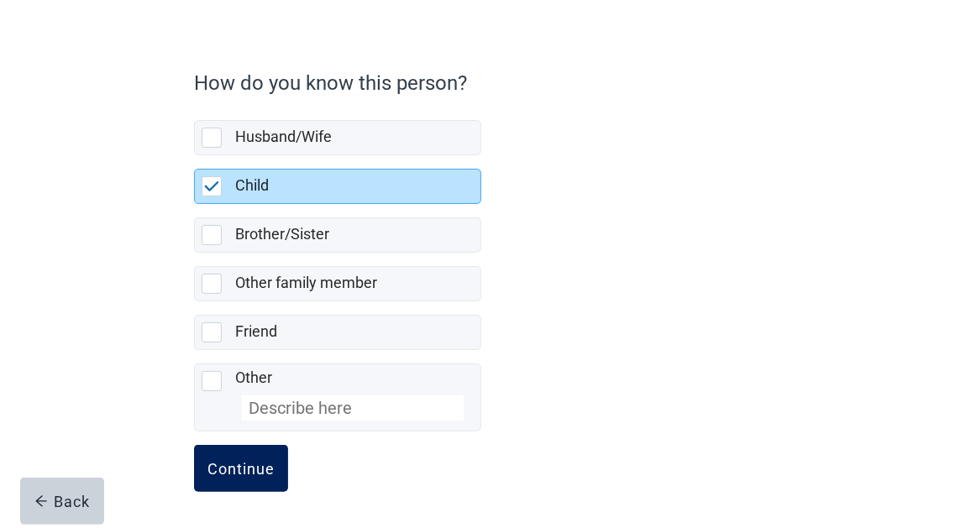
click at [244, 466] on div "Continue" at bounding box center [240, 468] width 67 height 17
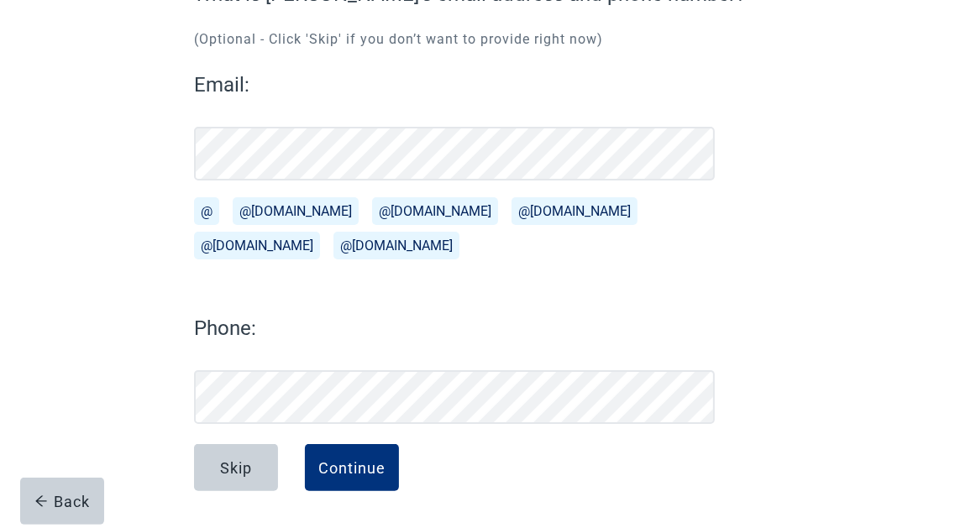
scroll to position [182, 0]
click at [361, 474] on div "Continue" at bounding box center [351, 467] width 67 height 17
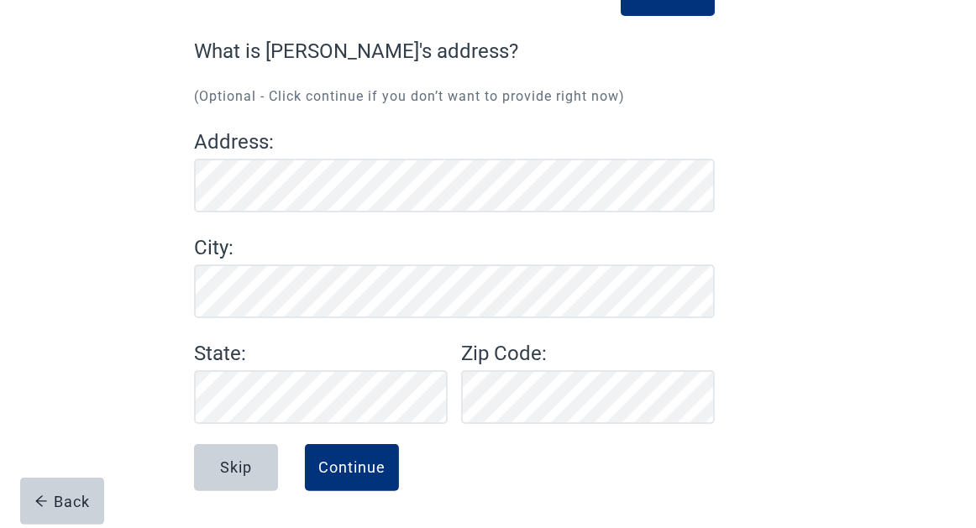
scroll to position [125, 0]
click at [378, 459] on div "Continue" at bounding box center [351, 467] width 67 height 17
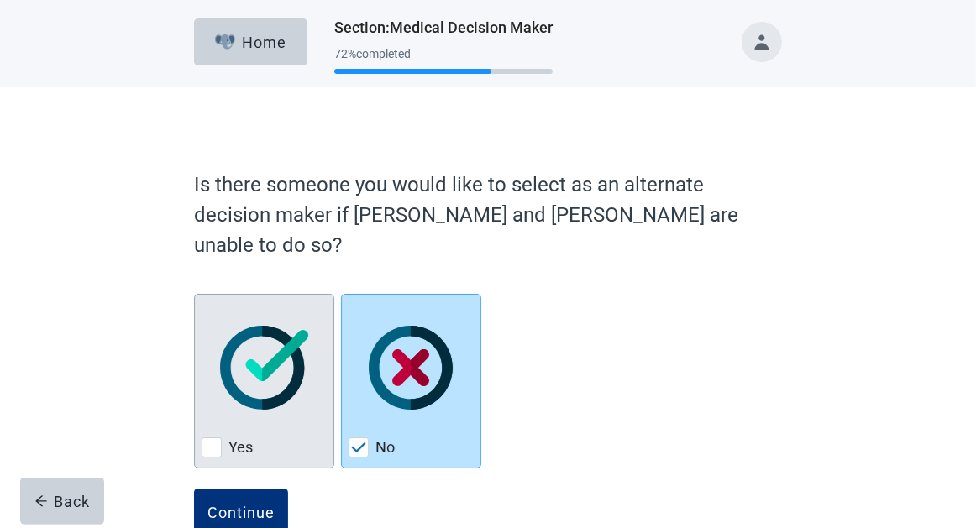
click at [217, 438] on div "Yes, checkbox, not checked" at bounding box center [212, 448] width 20 height 20
click at [195, 295] on input "Yes" at bounding box center [194, 294] width 1 height 1
checkbox input "true"
checkbox input "false"
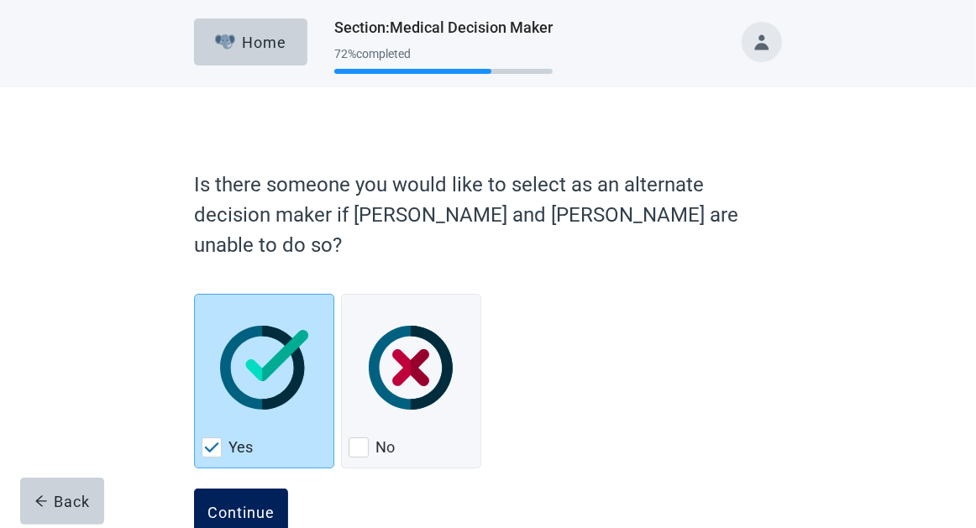
click at [245, 504] on div "Continue" at bounding box center [240, 512] width 67 height 17
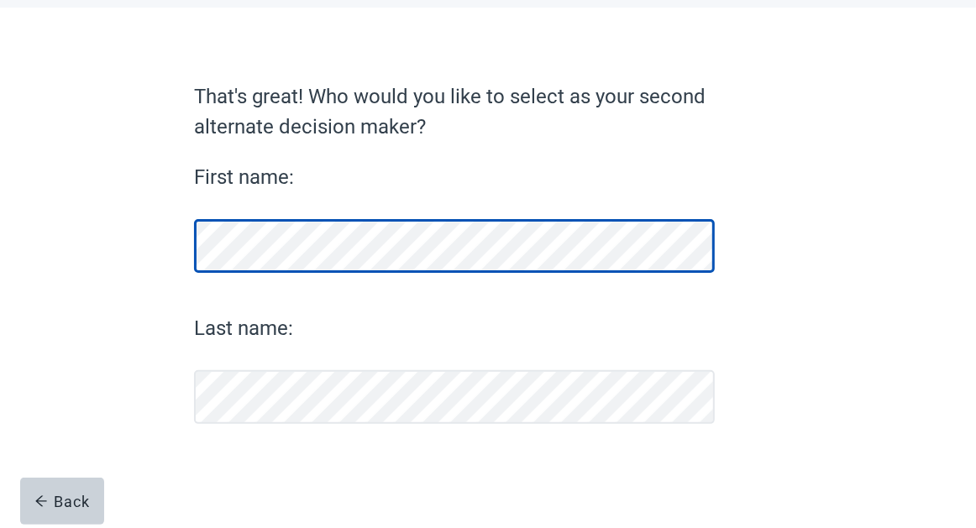
scroll to position [80, 0]
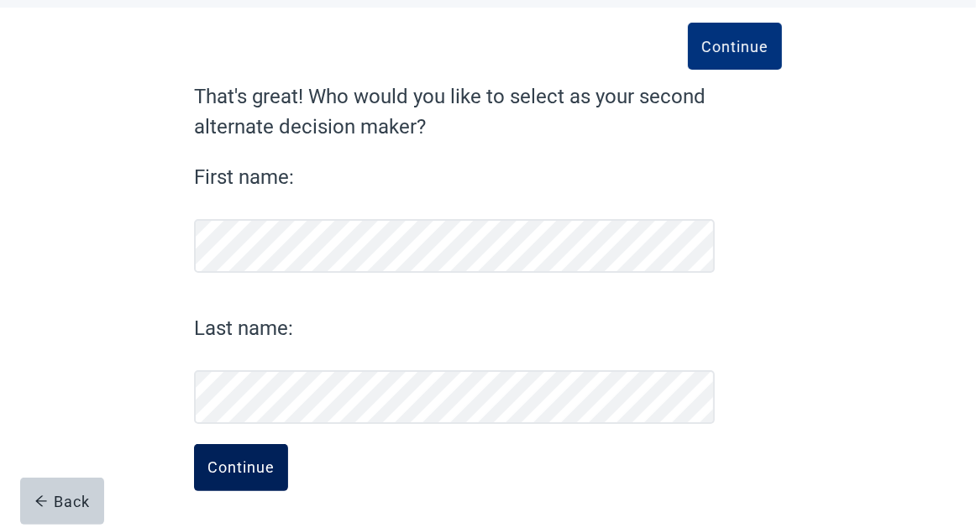
click at [256, 467] on div "Continue" at bounding box center [240, 467] width 67 height 17
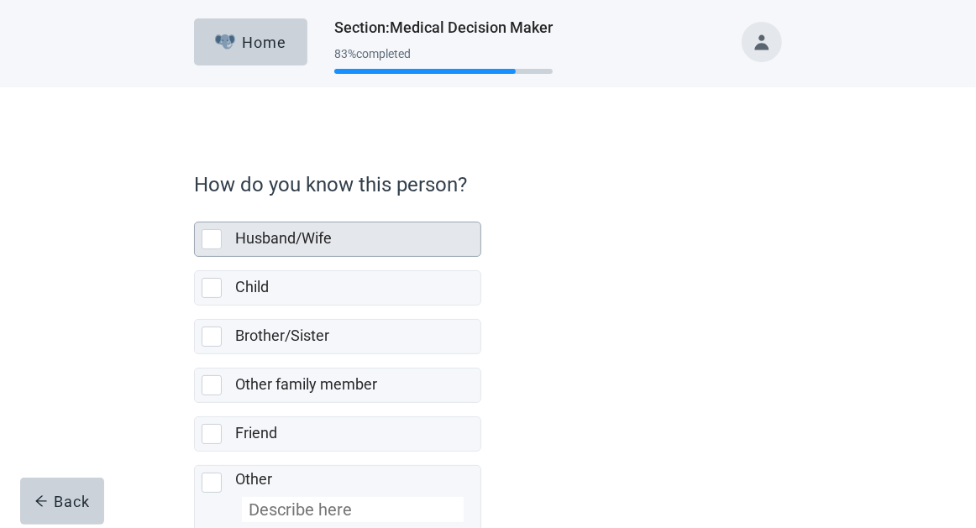
click at [217, 238] on div "Husband/Wife, checkbox, not selected" at bounding box center [212, 239] width 20 height 20
click at [195, 209] on input "Husband/Wife" at bounding box center [194, 208] width 1 height 1
checkbox input "true"
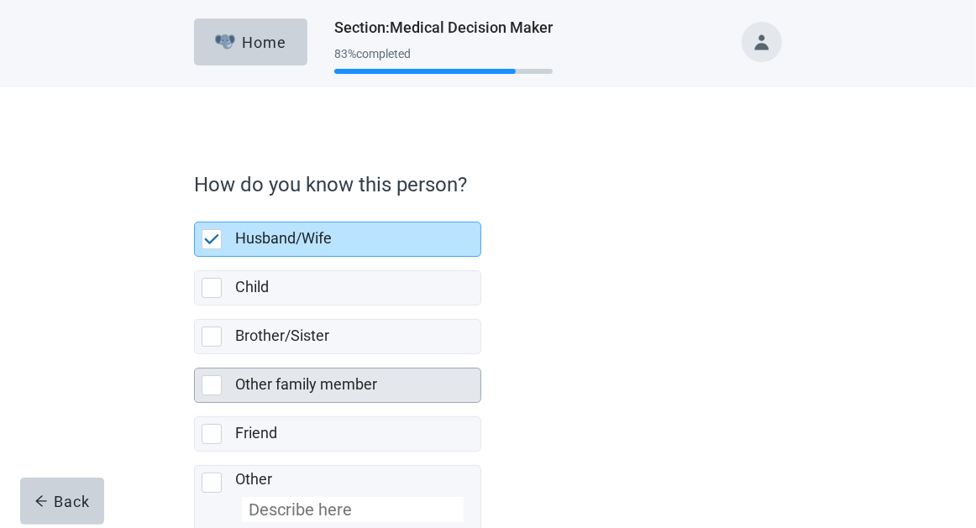
scroll to position [102, 0]
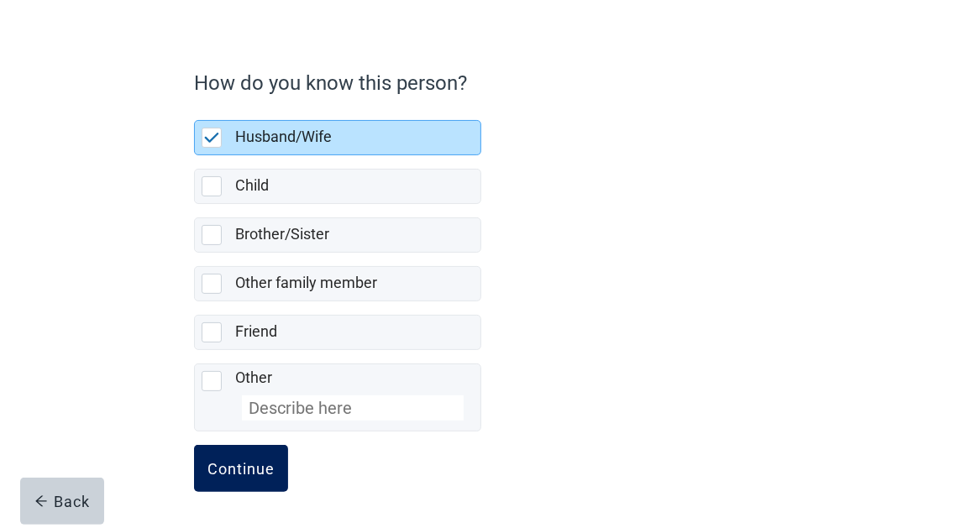
click at [239, 470] on div "Continue" at bounding box center [240, 468] width 67 height 17
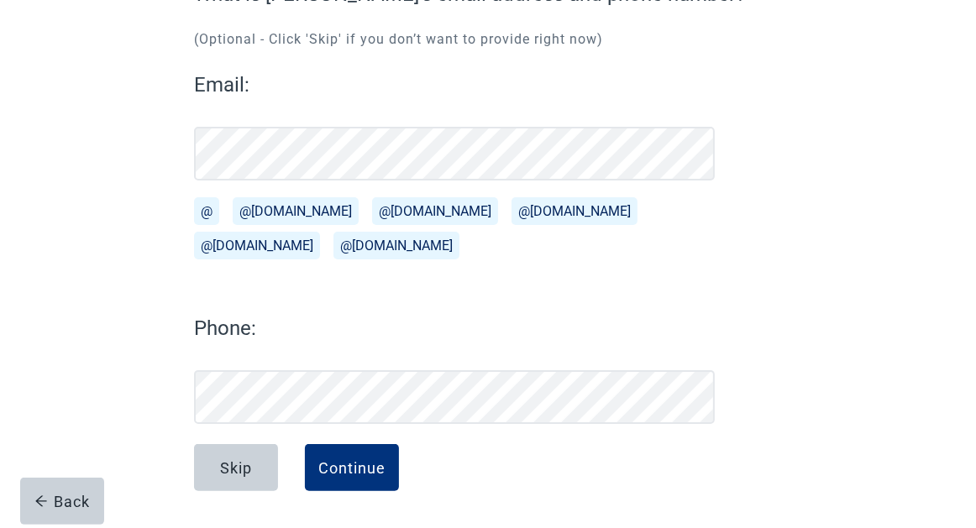
scroll to position [182, 0]
click at [361, 469] on div "Continue" at bounding box center [351, 467] width 67 height 17
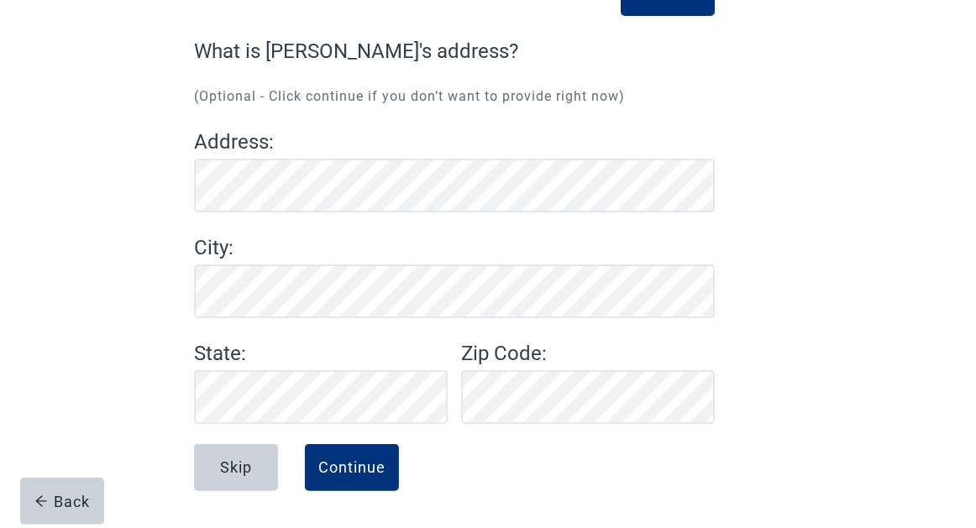
scroll to position [125, 0]
click at [374, 467] on div "Continue" at bounding box center [351, 467] width 67 height 17
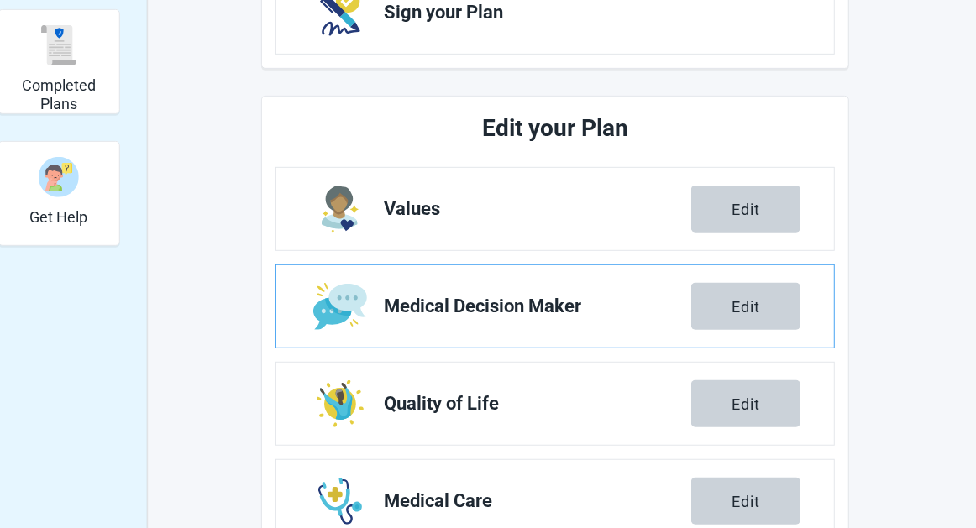
scroll to position [209, 0]
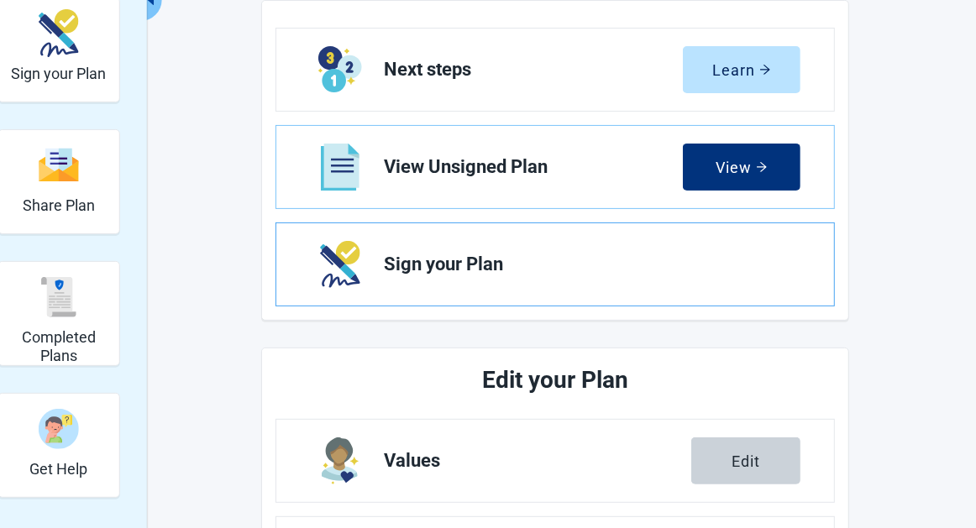
click at [753, 265] on span "Sign your Plan" at bounding box center [585, 264] width 403 height 20
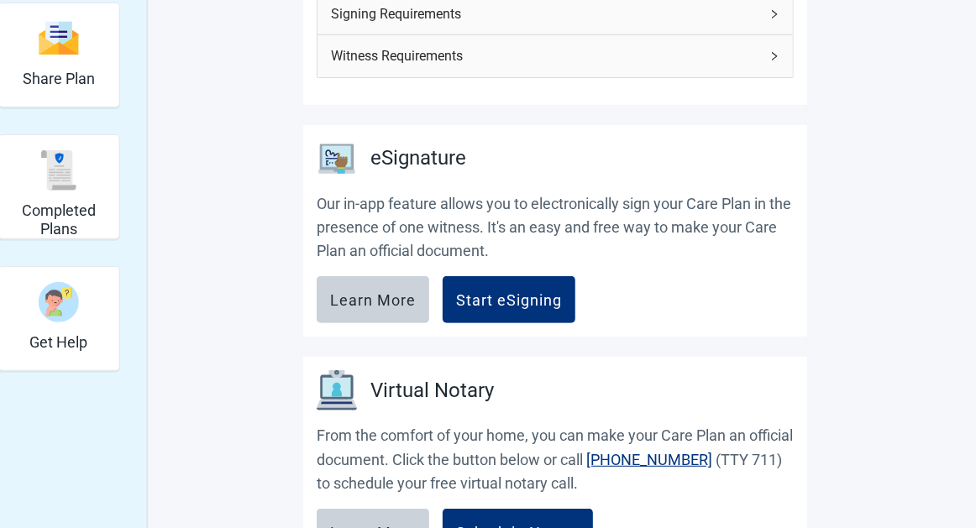
scroll to position [588, 0]
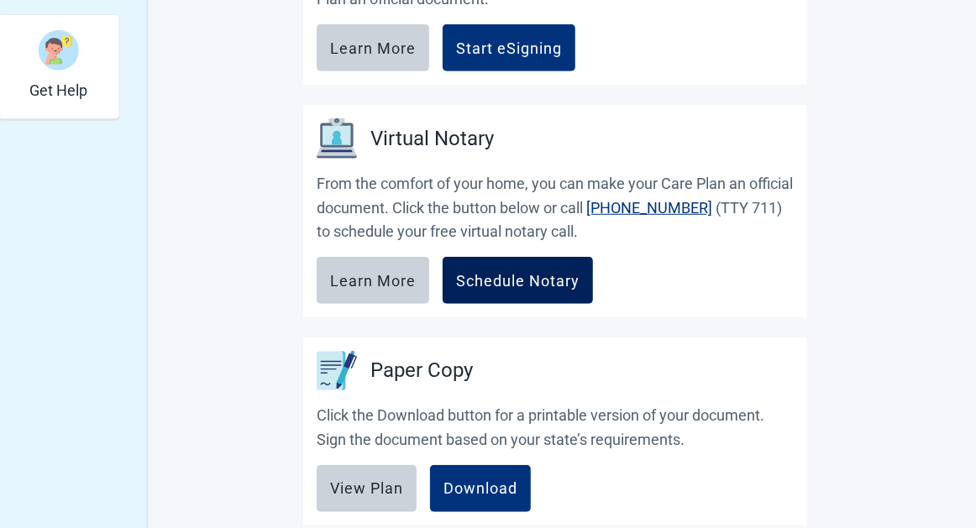
click at [554, 279] on div "Schedule Notary" at bounding box center [517, 280] width 123 height 17
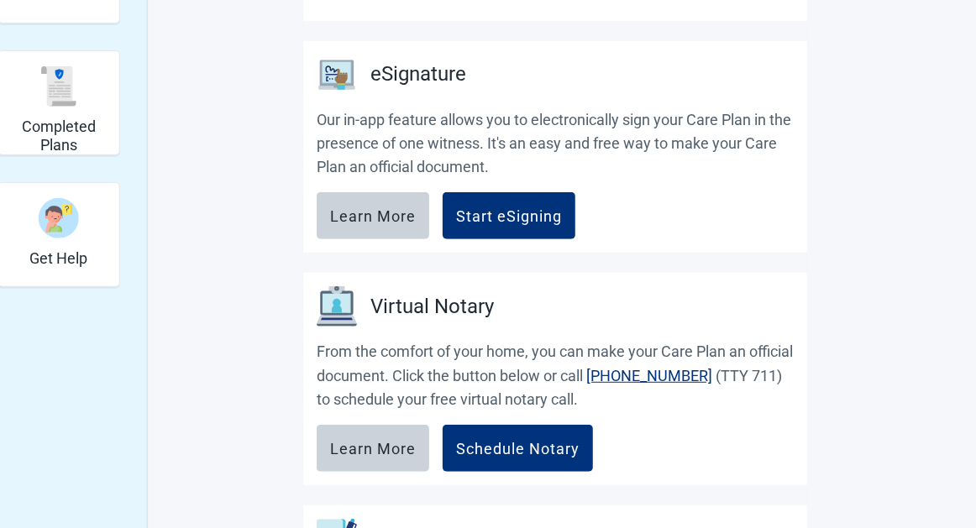
scroll to position [0, 0]
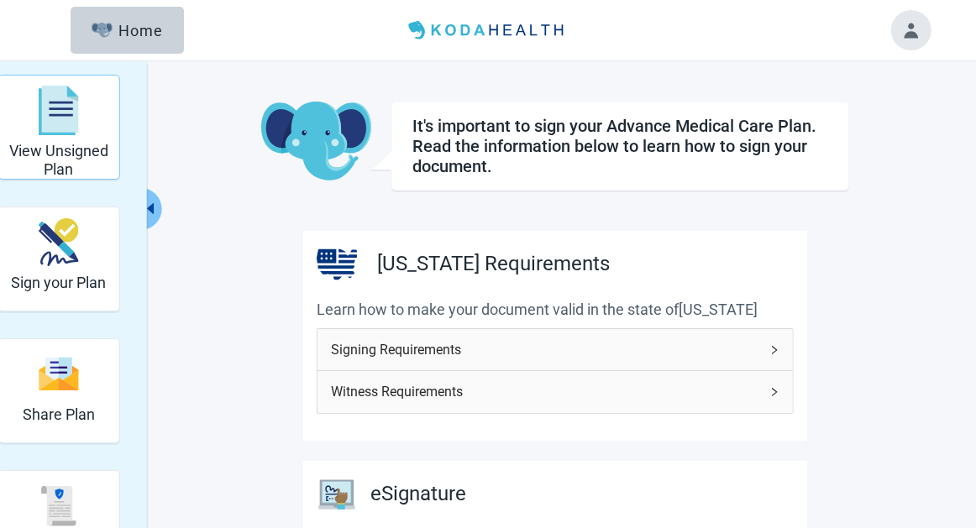
click at [105, 159] on h2 "View Unsigned Plan" at bounding box center [58, 160] width 107 height 36
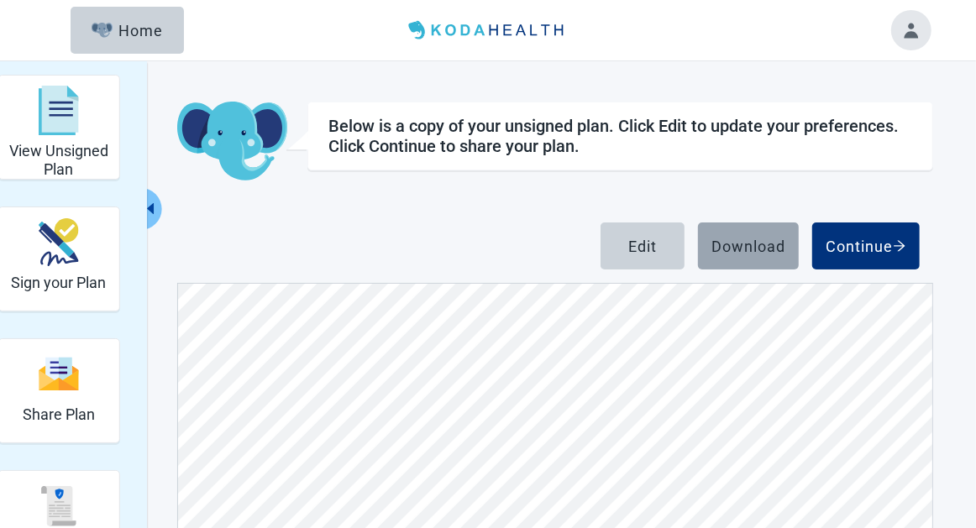
click at [733, 250] on div "Download" at bounding box center [748, 246] width 74 height 17
